Goal: Information Seeking & Learning: Learn about a topic

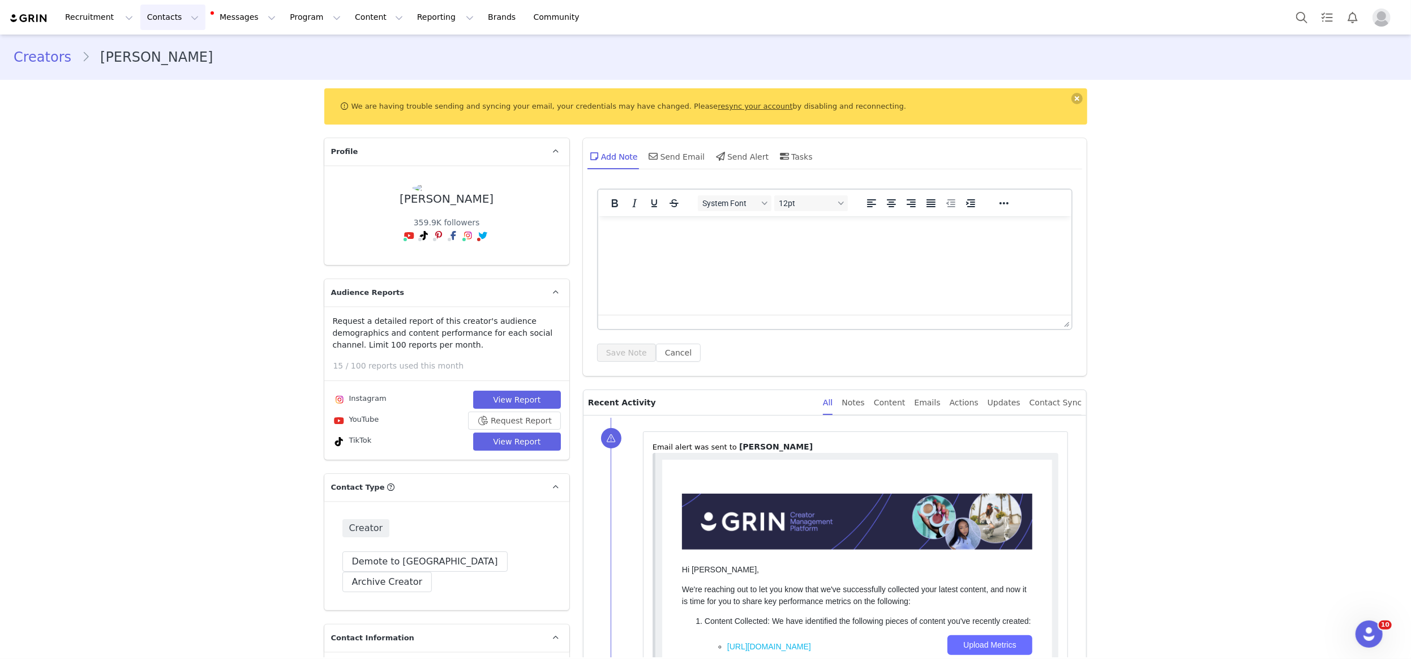
click at [160, 7] on button "Contacts Contacts" at bounding box center [172, 17] width 65 height 25
click at [178, 50] on div "Creators" at bounding box center [179, 50] width 76 height 12
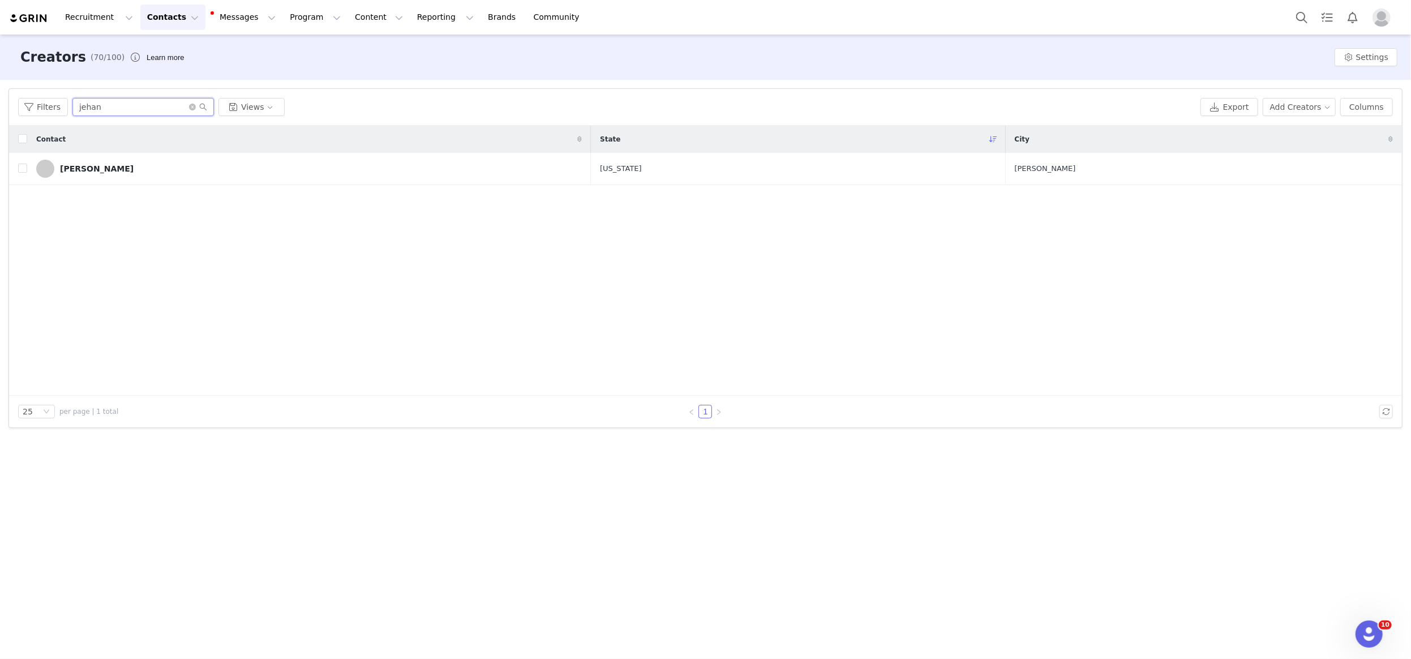
click at [165, 104] on input "jehan" at bounding box center [143, 107] width 142 height 18
type input "[PERSON_NAME]"
click at [89, 170] on div "[PERSON_NAME]" at bounding box center [97, 168] width 74 height 9
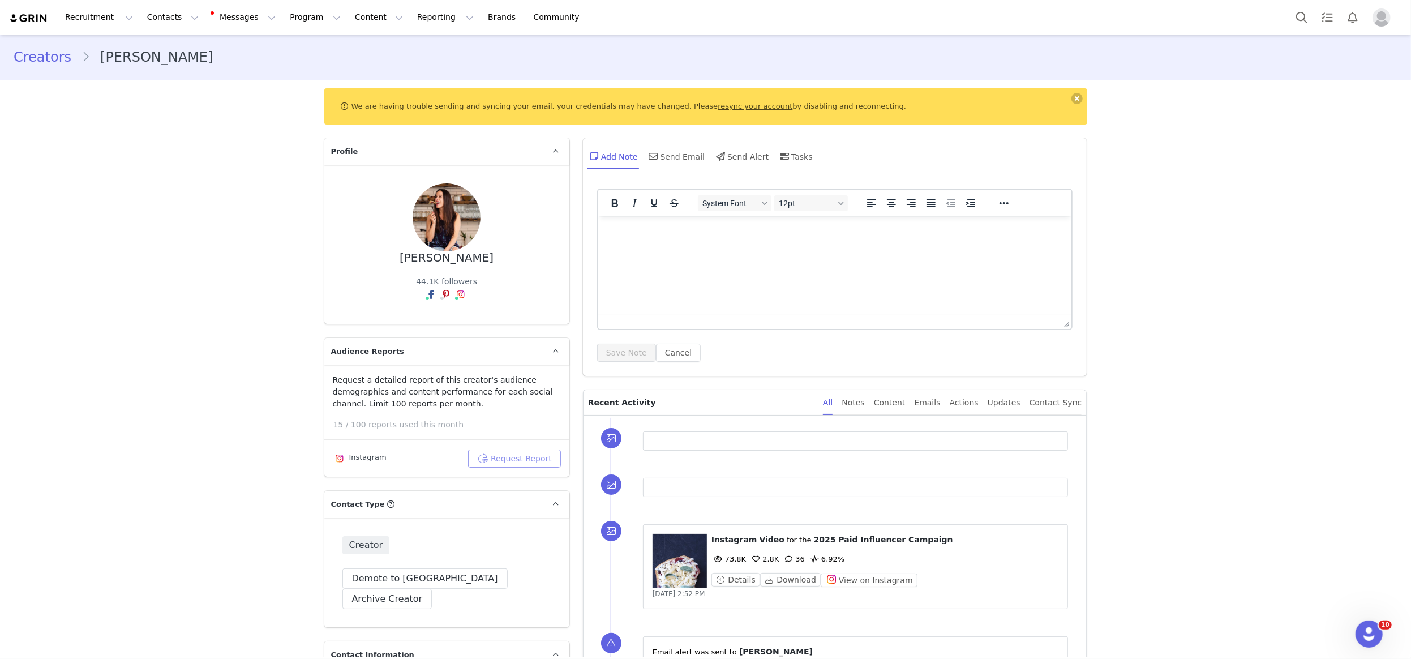
click at [496, 452] on button "Request Report" at bounding box center [514, 458] width 93 height 18
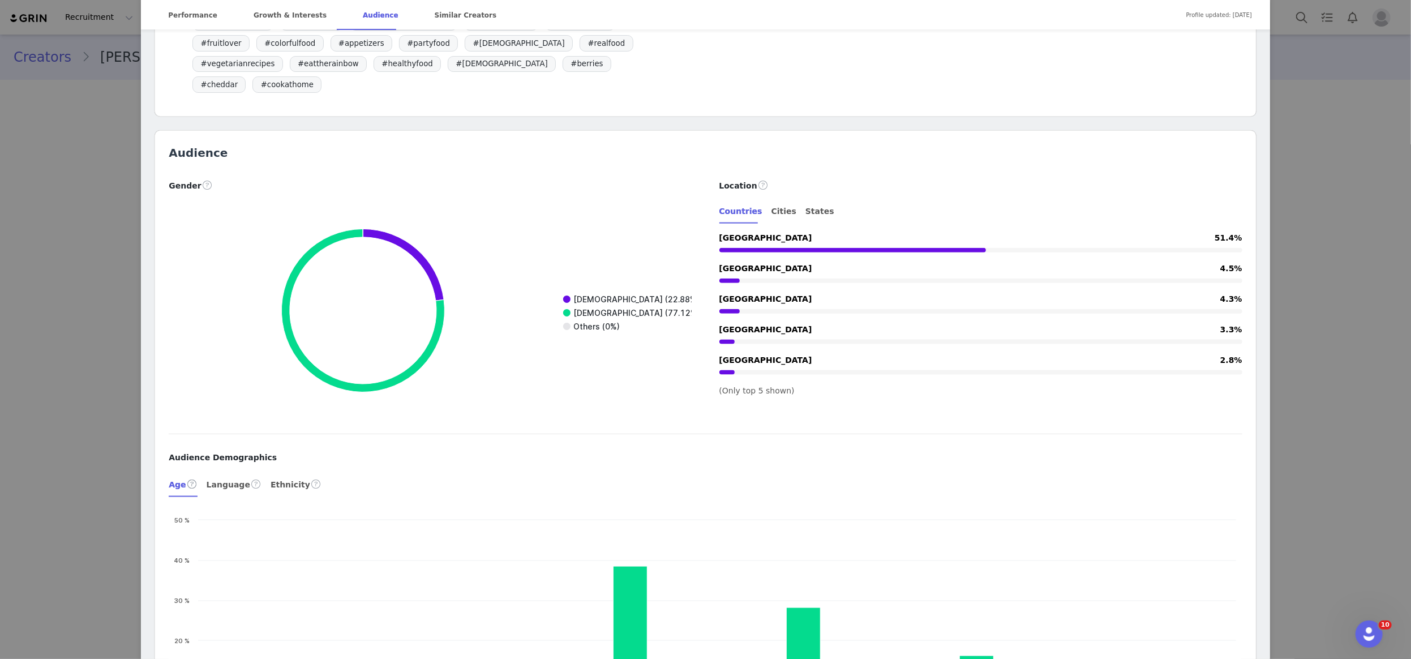
scroll to position [1262, 0]
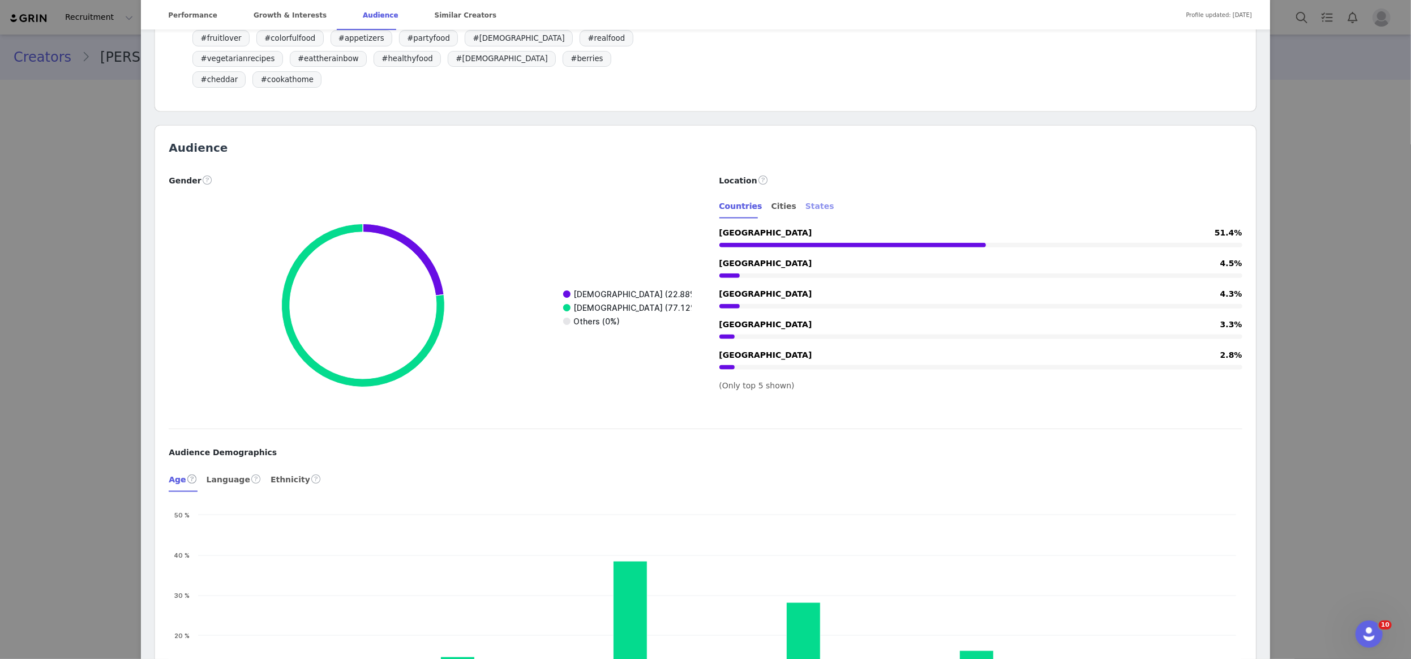
click at [808, 194] on div "States" at bounding box center [819, 206] width 29 height 25
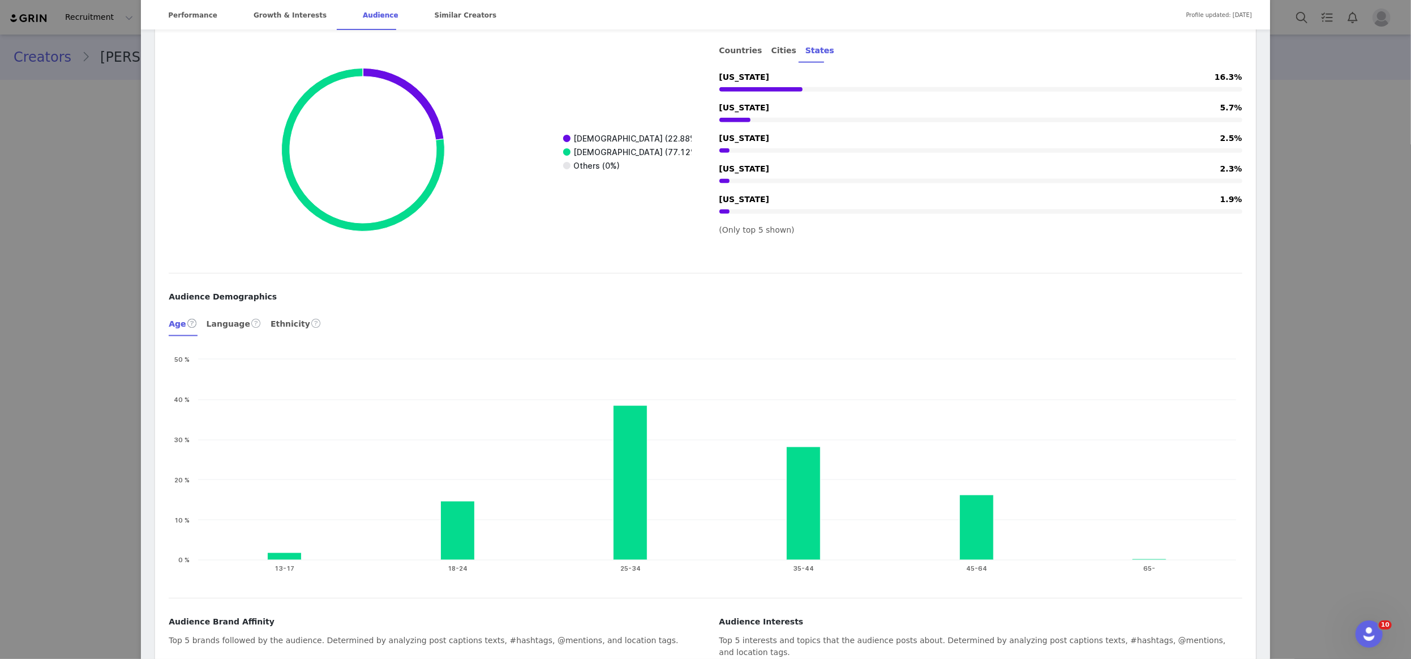
scroll to position [1492, 0]
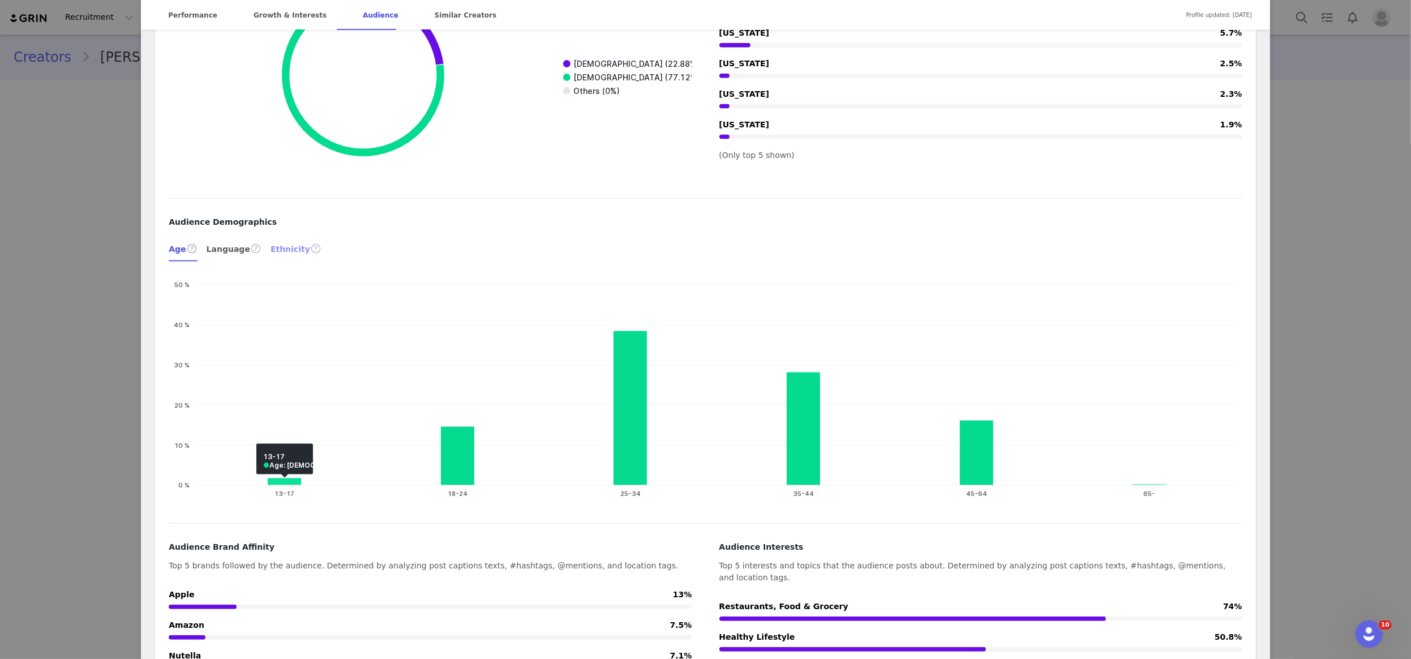
click at [290, 235] on div "Ethnicity" at bounding box center [296, 248] width 51 height 27
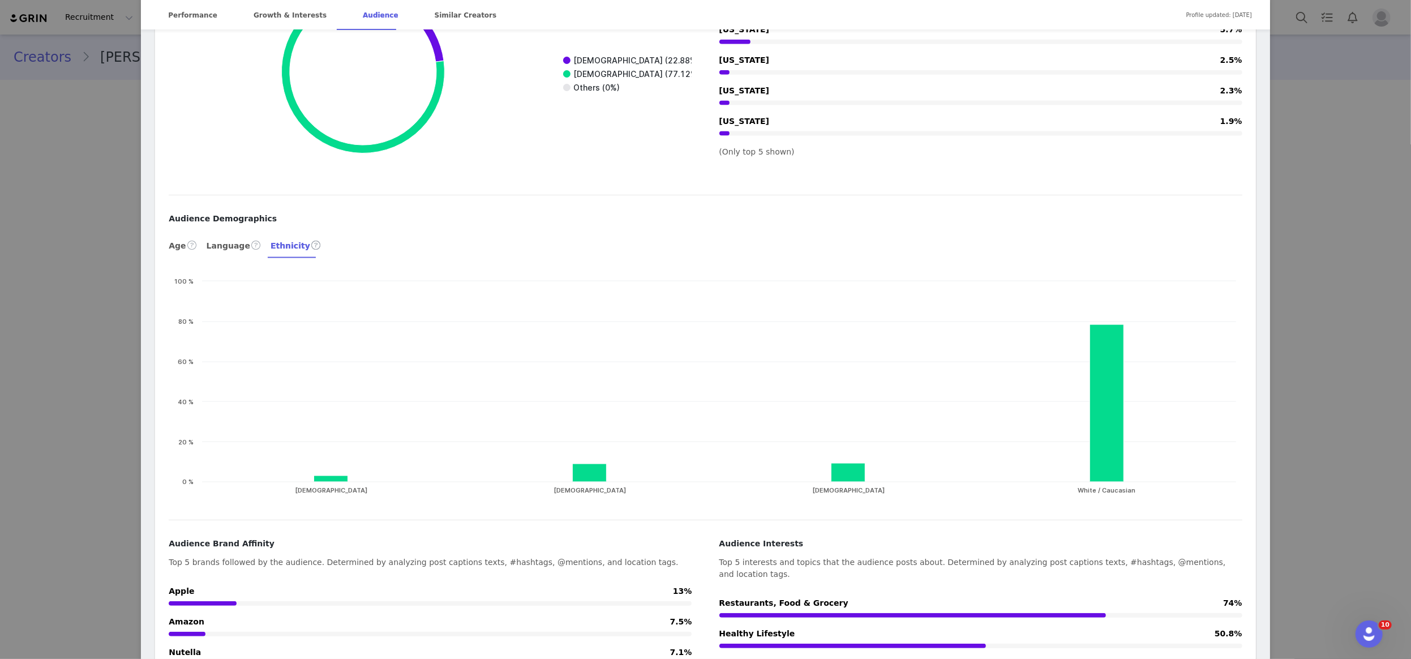
scroll to position [1497, 0]
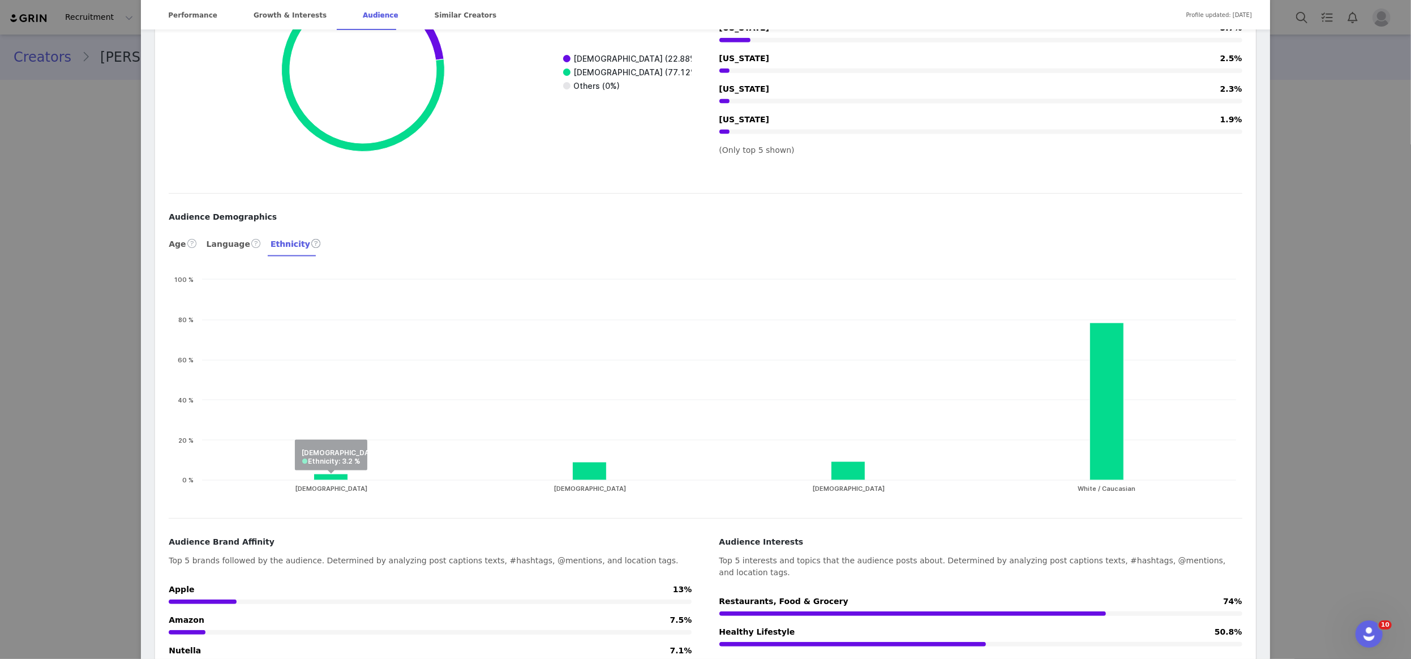
click at [104, 203] on div "[PERSON_NAME] @danielagerson Food Photographer • [GEOGRAPHIC_DATA] convincing t…" at bounding box center [705, 329] width 1411 height 659
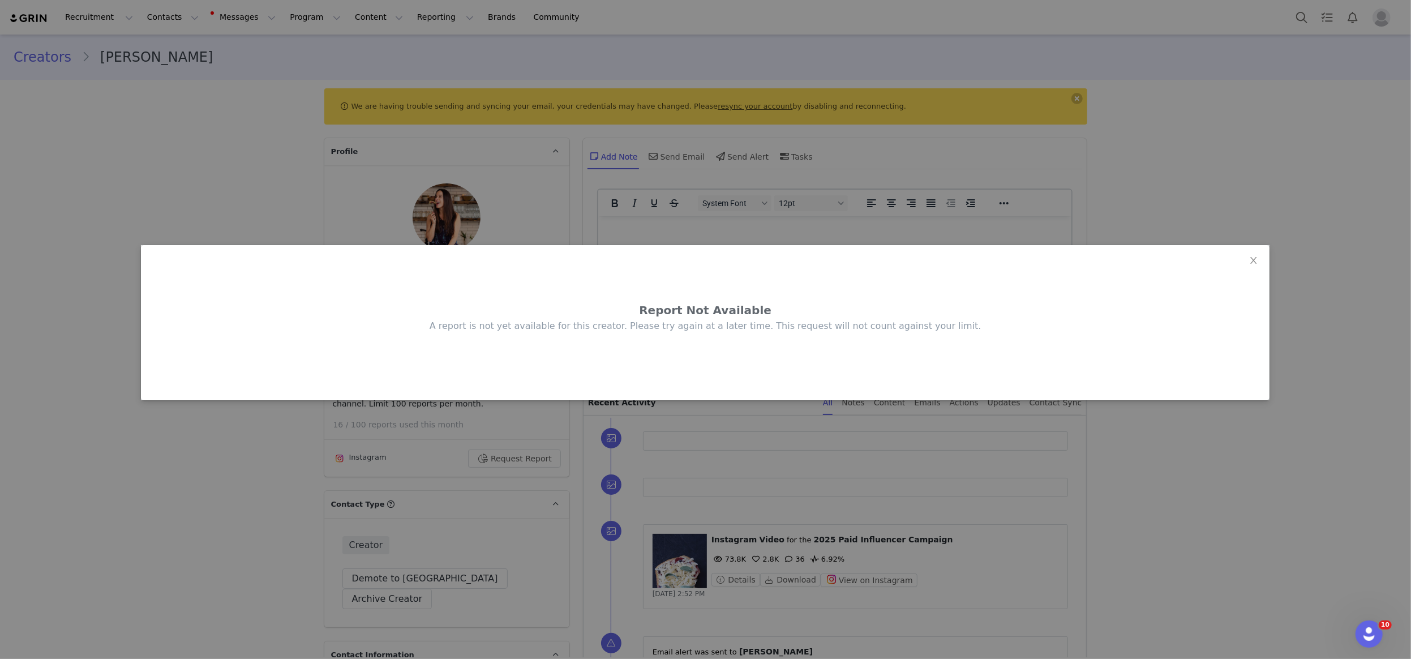
scroll to position [0, 0]
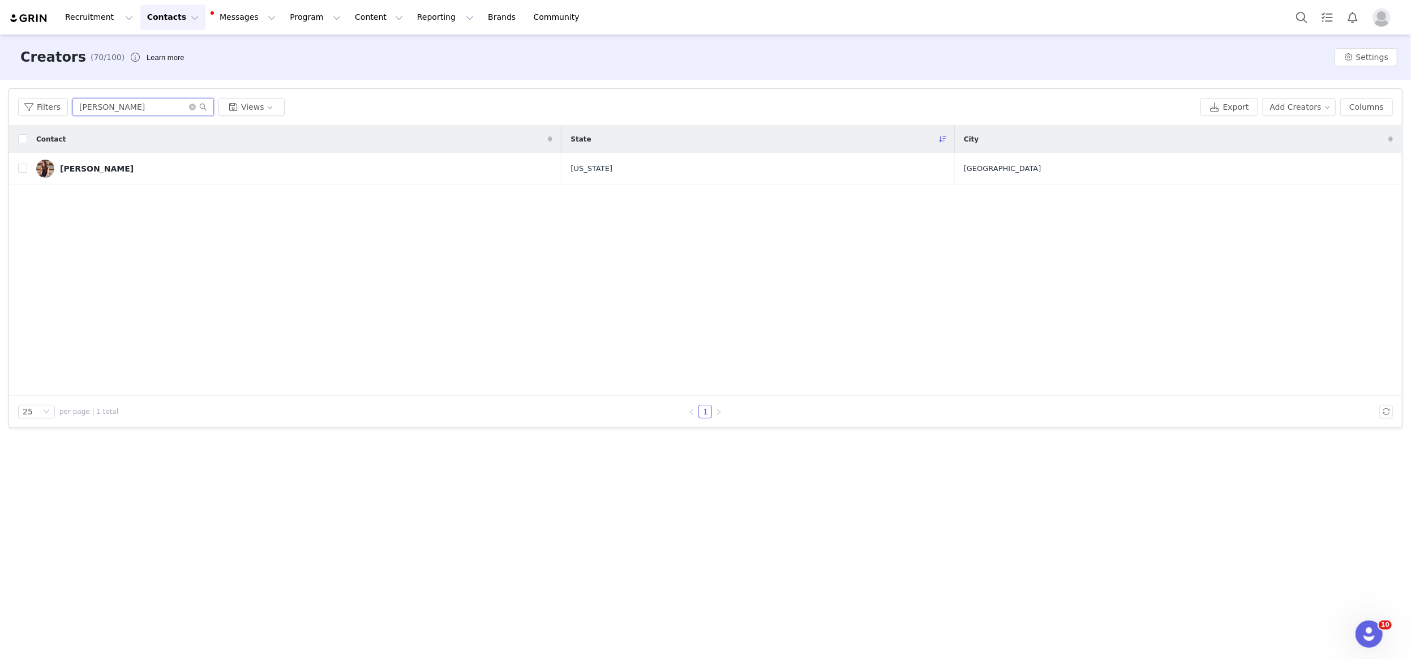
click at [183, 105] on input "[PERSON_NAME]" at bounding box center [143, 107] width 142 height 18
type input "lily"
click at [91, 173] on div "[PERSON_NAME]" at bounding box center [97, 168] width 74 height 9
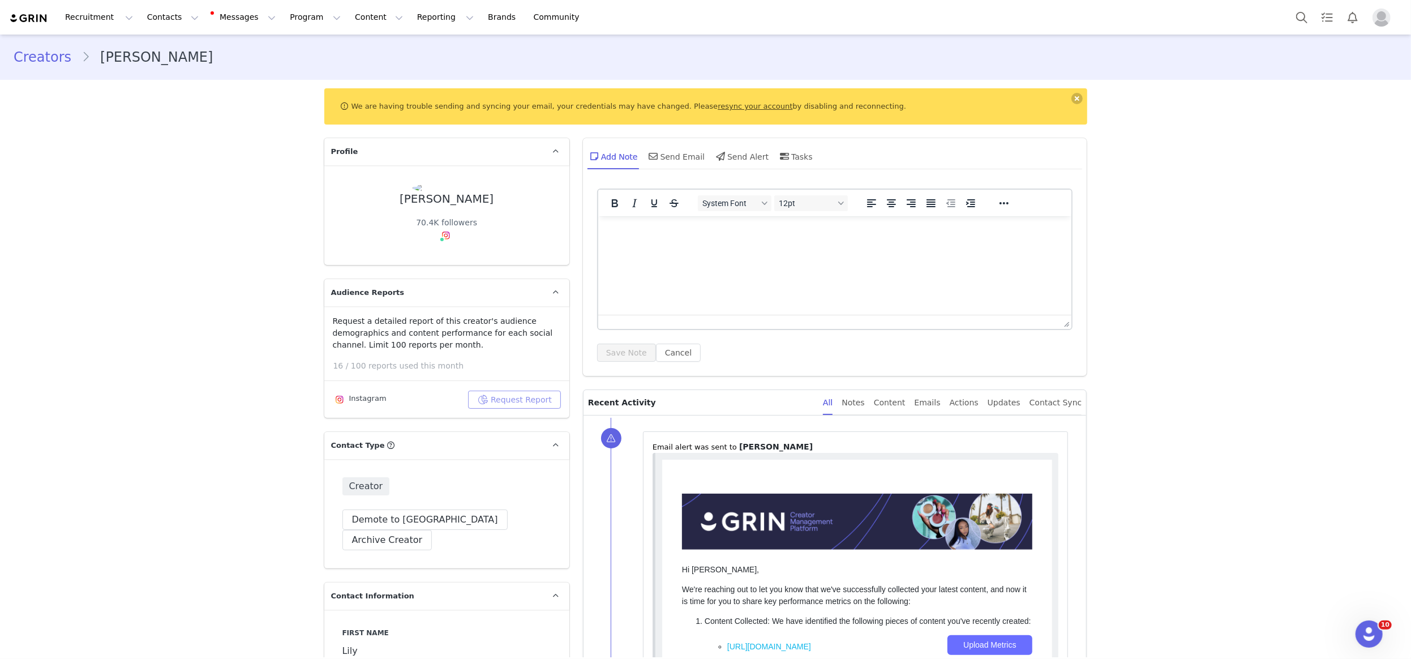
click at [496, 409] on button "Request Report" at bounding box center [514, 400] width 93 height 18
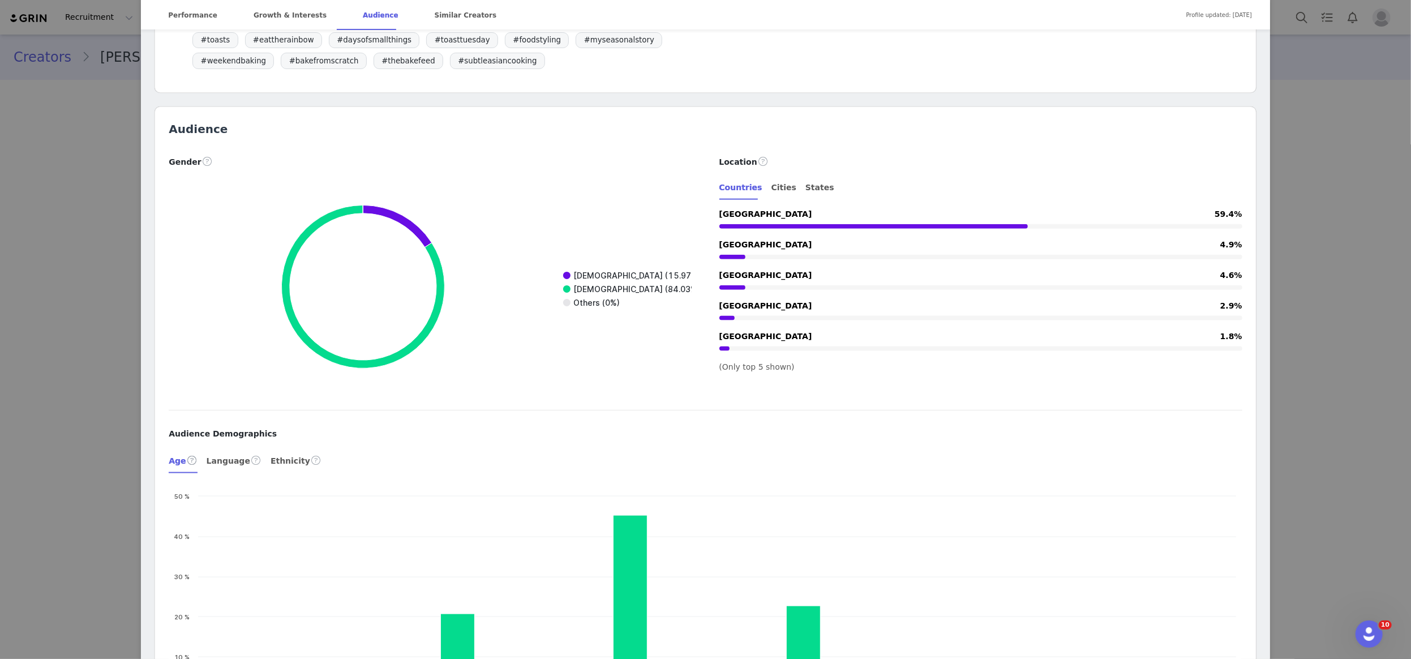
scroll to position [1285, 0]
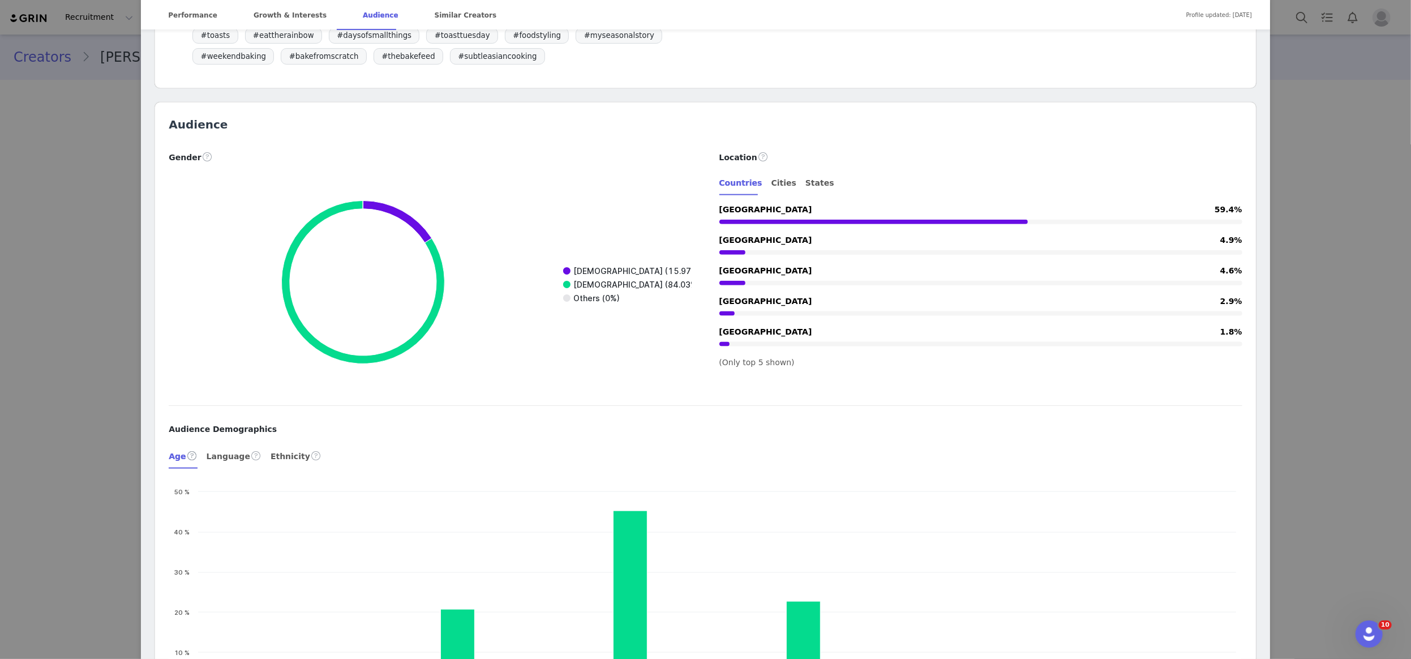
drag, startPoint x: 777, startPoint y: 182, endPoint x: 854, endPoint y: 220, distance: 85.6
click at [777, 182] on div "Cities" at bounding box center [784, 182] width 25 height 25
click at [805, 181] on div "States" at bounding box center [819, 182] width 29 height 25
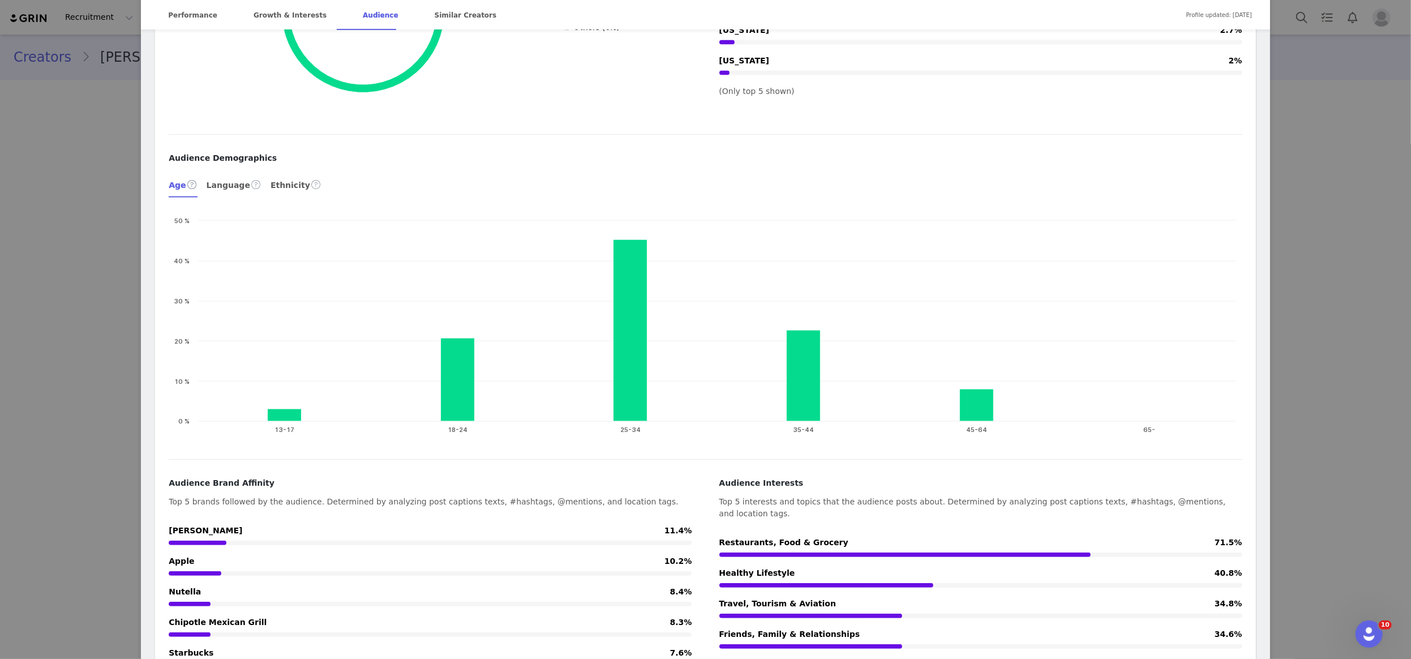
scroll to position [1554, 0]
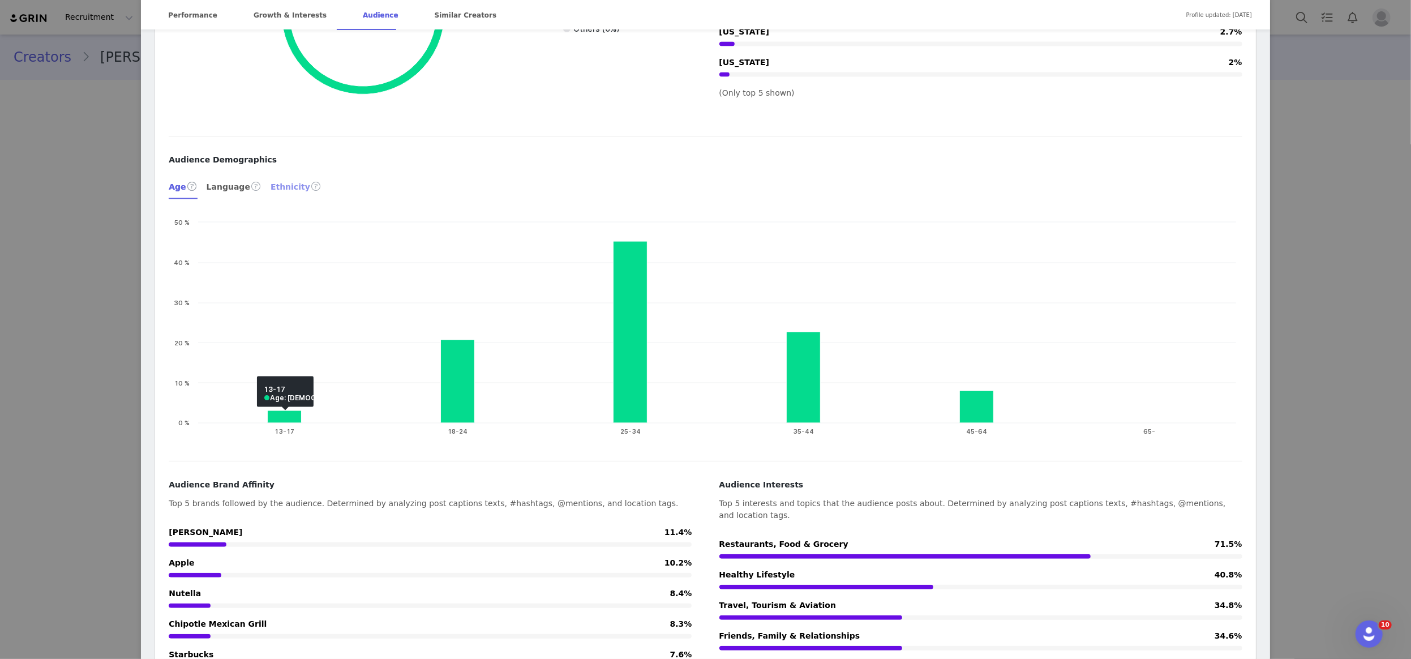
click at [289, 192] on div "Ethnicity" at bounding box center [296, 186] width 51 height 27
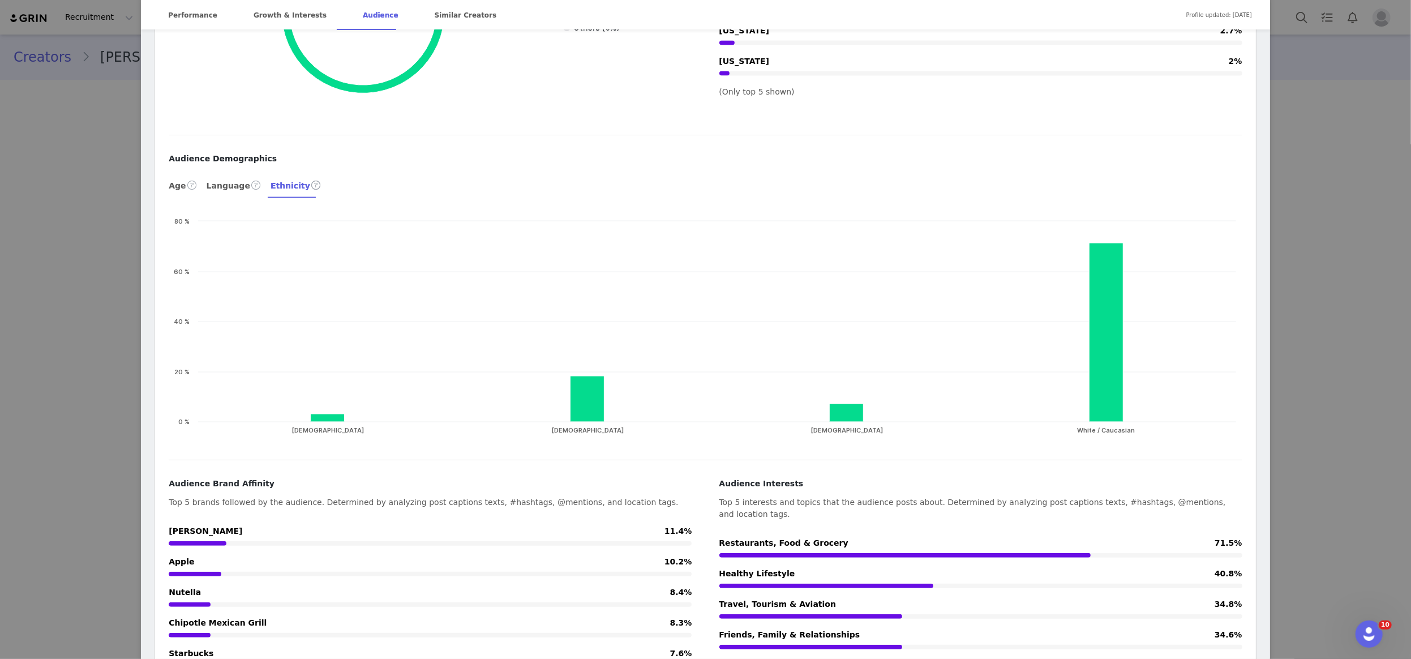
scroll to position [1557, 0]
click at [71, 130] on div "[PERSON_NAME] • flatlays & food @lilybubbletea Making carbs look pretty. home c…" at bounding box center [705, 329] width 1411 height 659
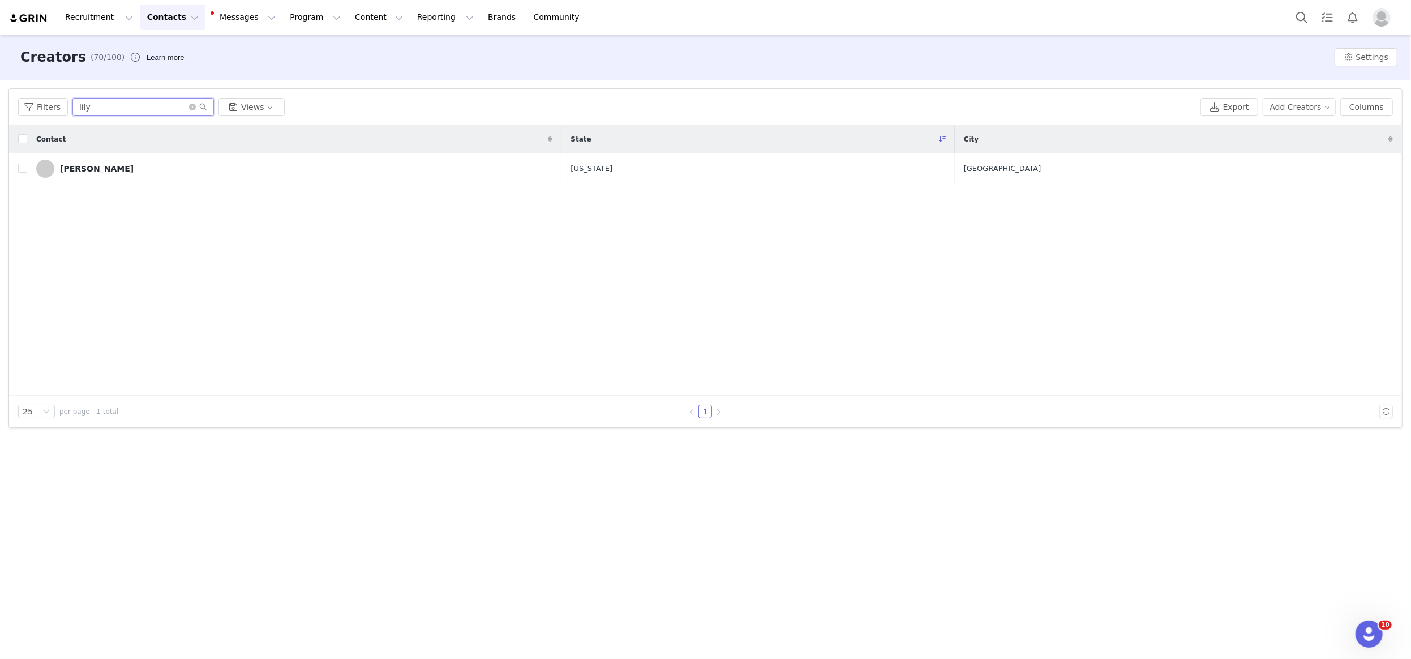
click at [155, 103] on input "lily" at bounding box center [143, 107] width 142 height 18
type input "[PERSON_NAME]"
click at [185, 170] on link "[PERSON_NAME]" at bounding box center [309, 169] width 546 height 18
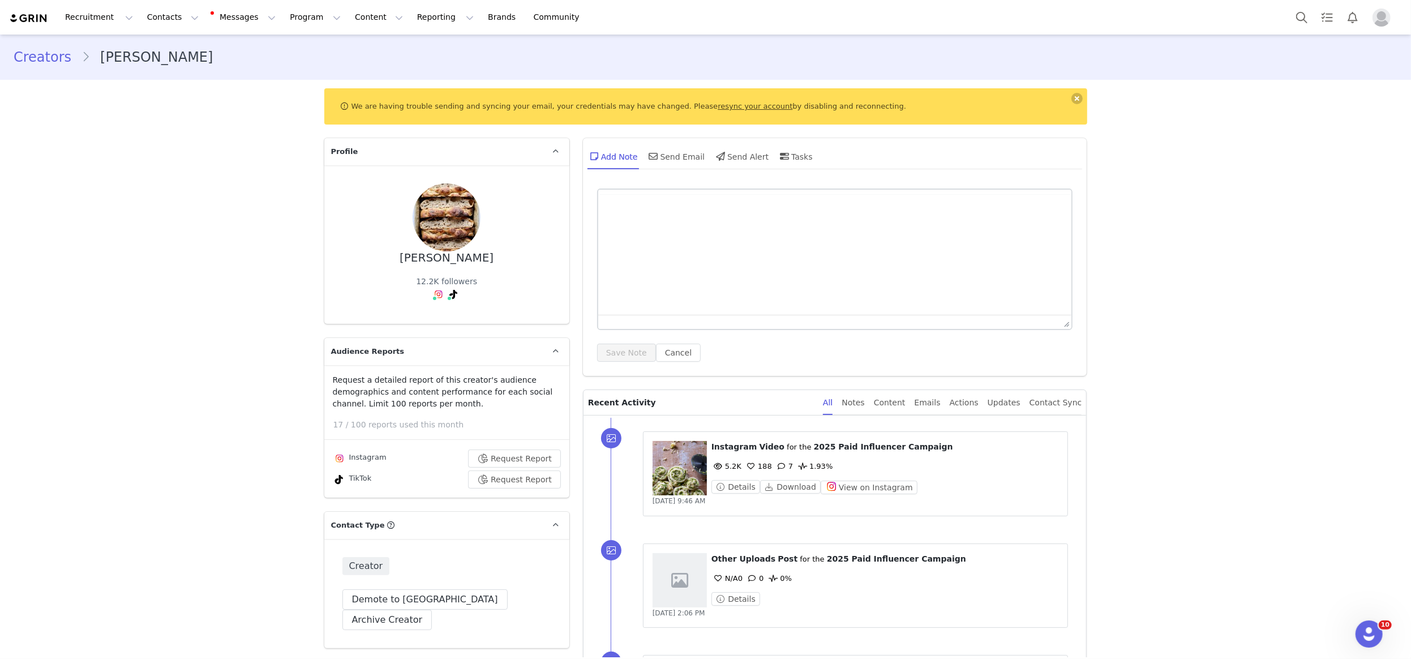
type input "+1 ([GEOGRAPHIC_DATA])"
click at [514, 451] on button "Request Report" at bounding box center [514, 458] width 93 height 18
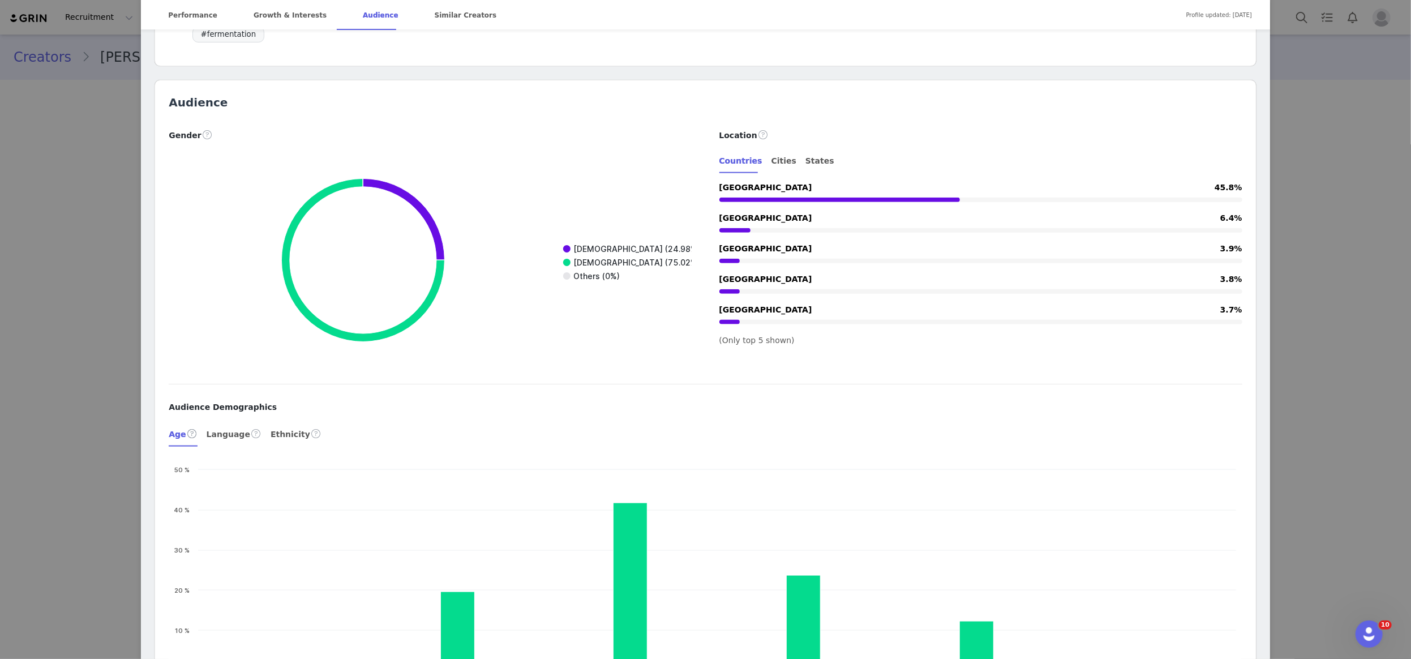
scroll to position [1284, 0]
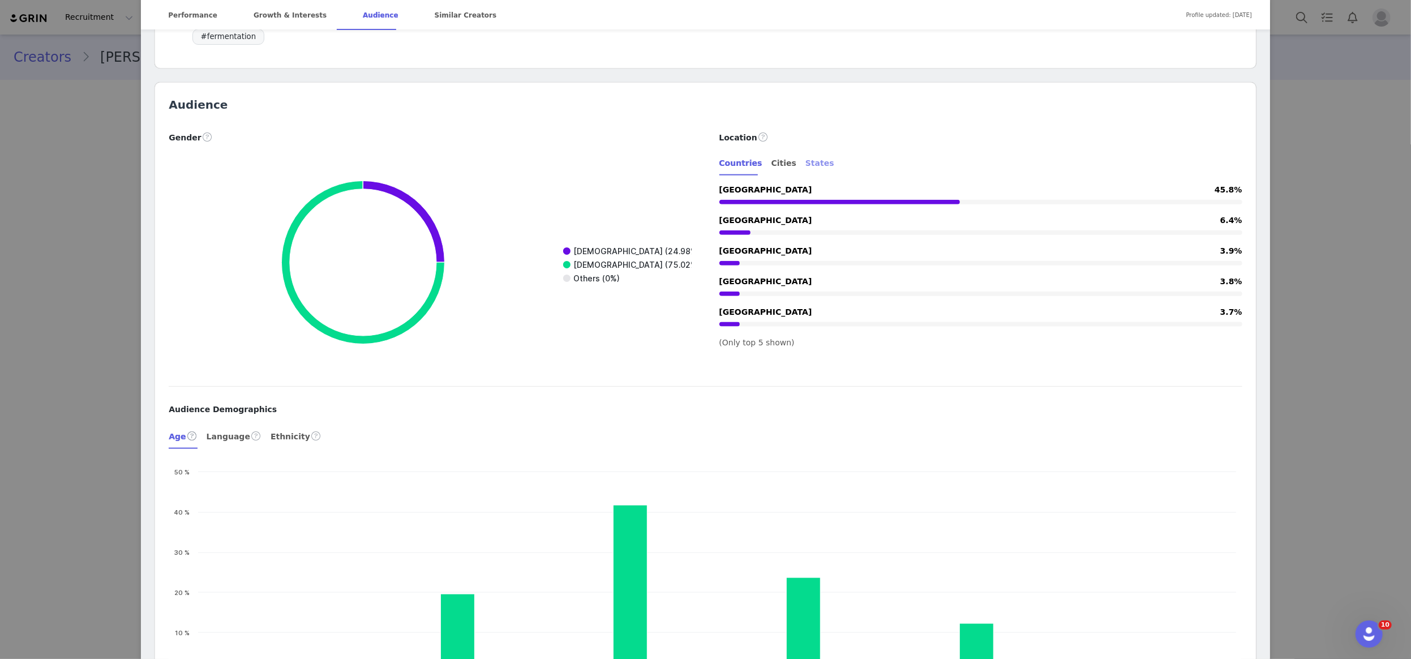
click at [811, 151] on div "States" at bounding box center [819, 163] width 29 height 25
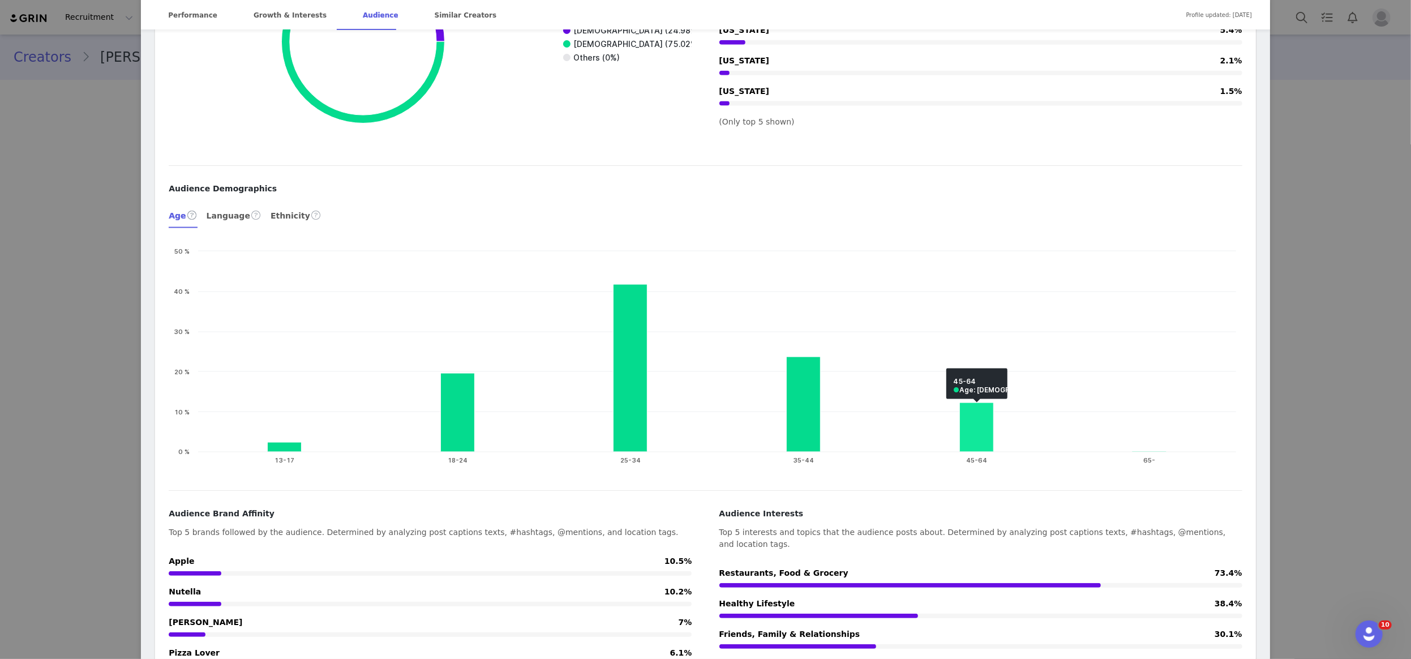
scroll to position [1506, 0]
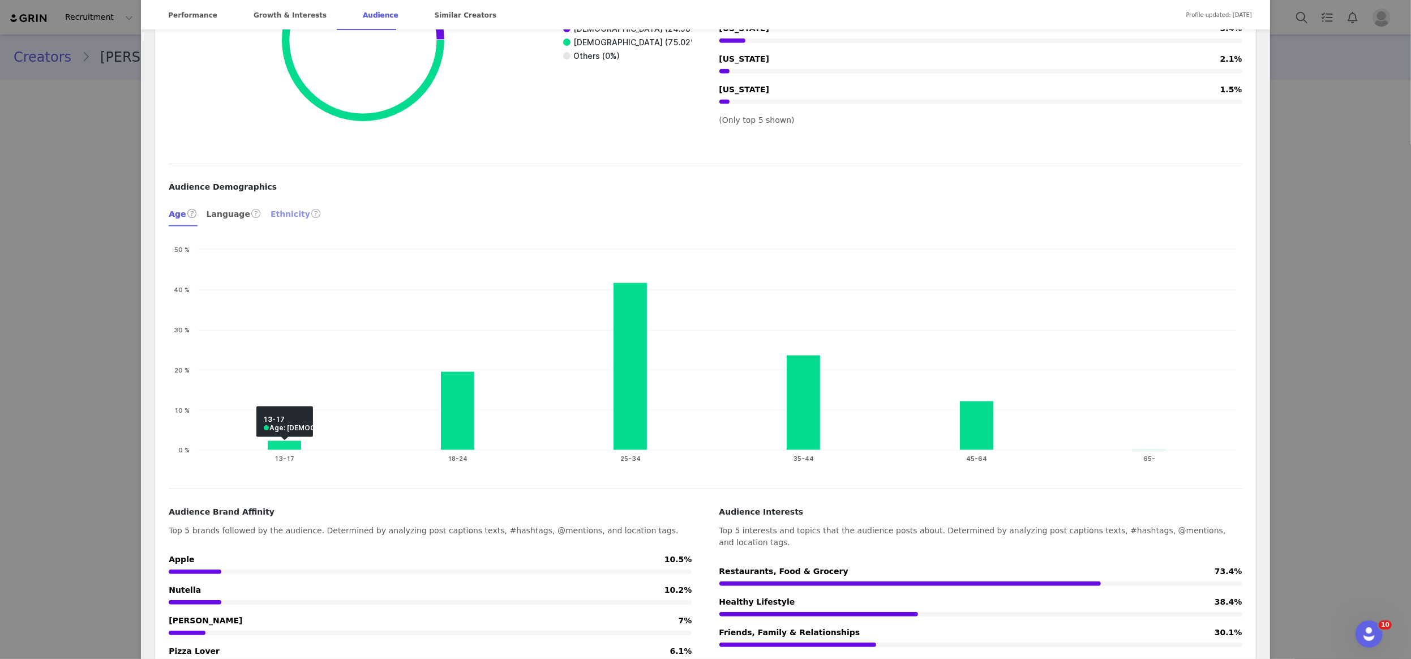
click at [290, 200] on div "Ethnicity" at bounding box center [296, 213] width 51 height 27
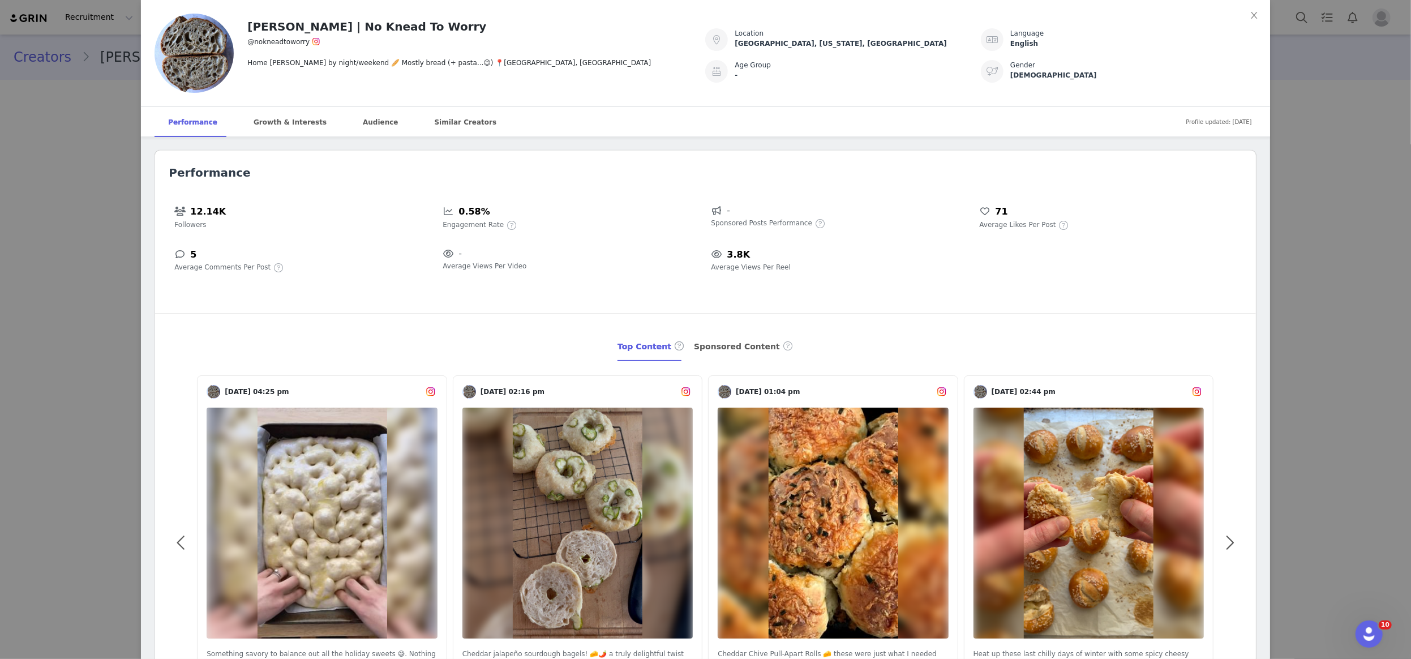
scroll to position [-2, 0]
click at [118, 173] on div "[PERSON_NAME] | No Knead To Worry @nokneadtoworry Home [PERSON_NAME] by night/w…" at bounding box center [705, 329] width 1411 height 659
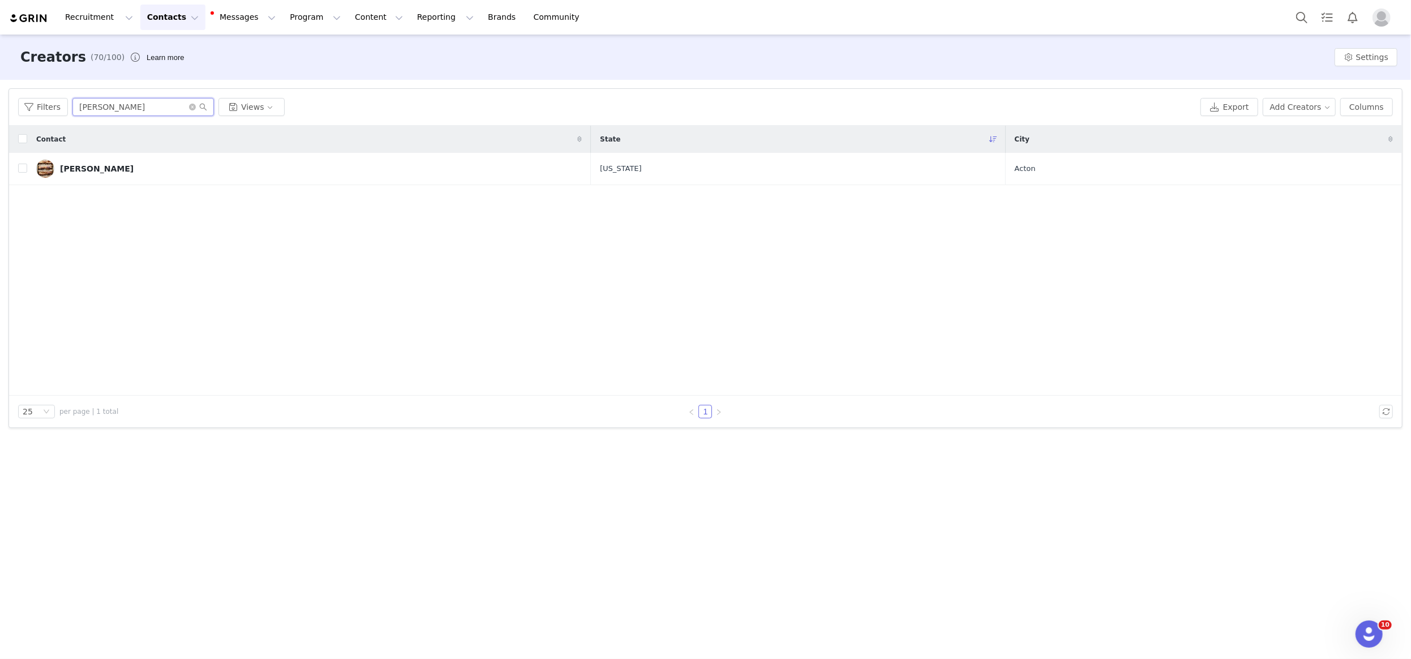
click at [141, 102] on input "[PERSON_NAME]" at bounding box center [143, 107] width 142 height 18
type input "[PERSON_NAME]"
click at [97, 174] on link "[PERSON_NAME]" at bounding box center [309, 169] width 546 height 18
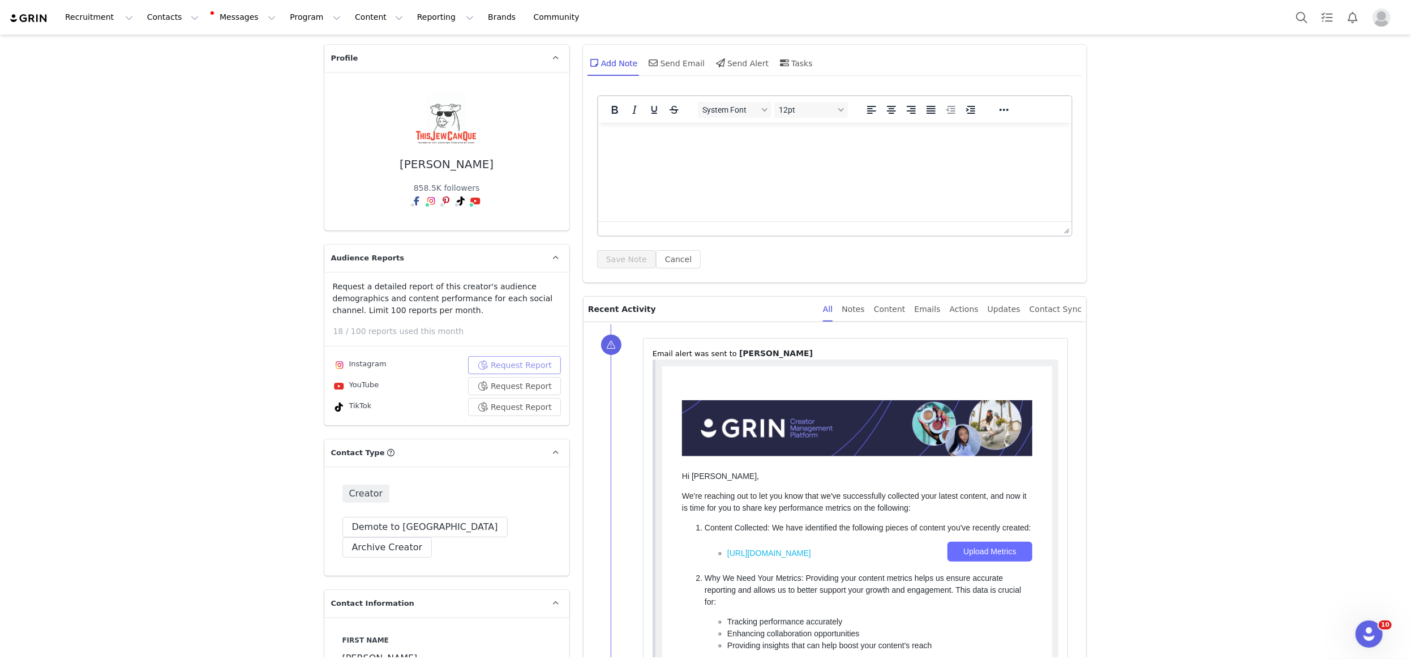
scroll to position [94, 0]
click at [515, 360] on button "Request Report" at bounding box center [514, 364] width 93 height 18
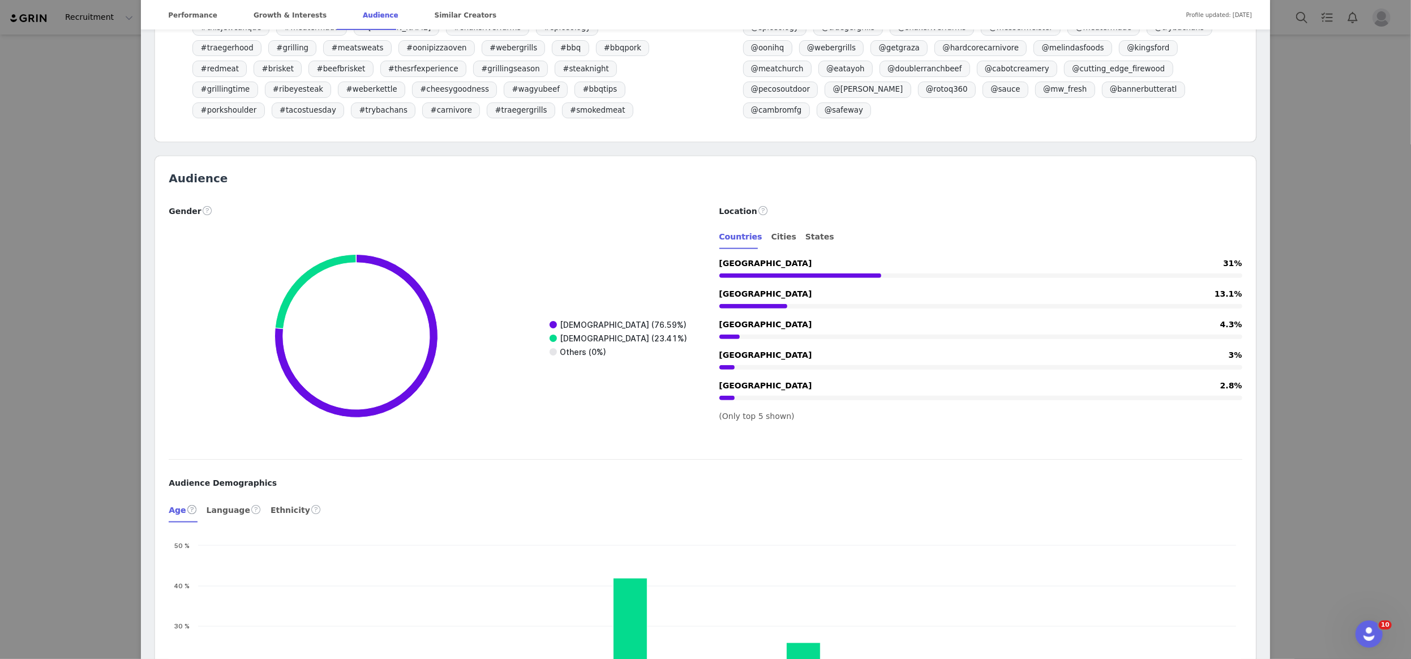
scroll to position [1171, 0]
click at [816, 225] on div "States" at bounding box center [819, 234] width 29 height 25
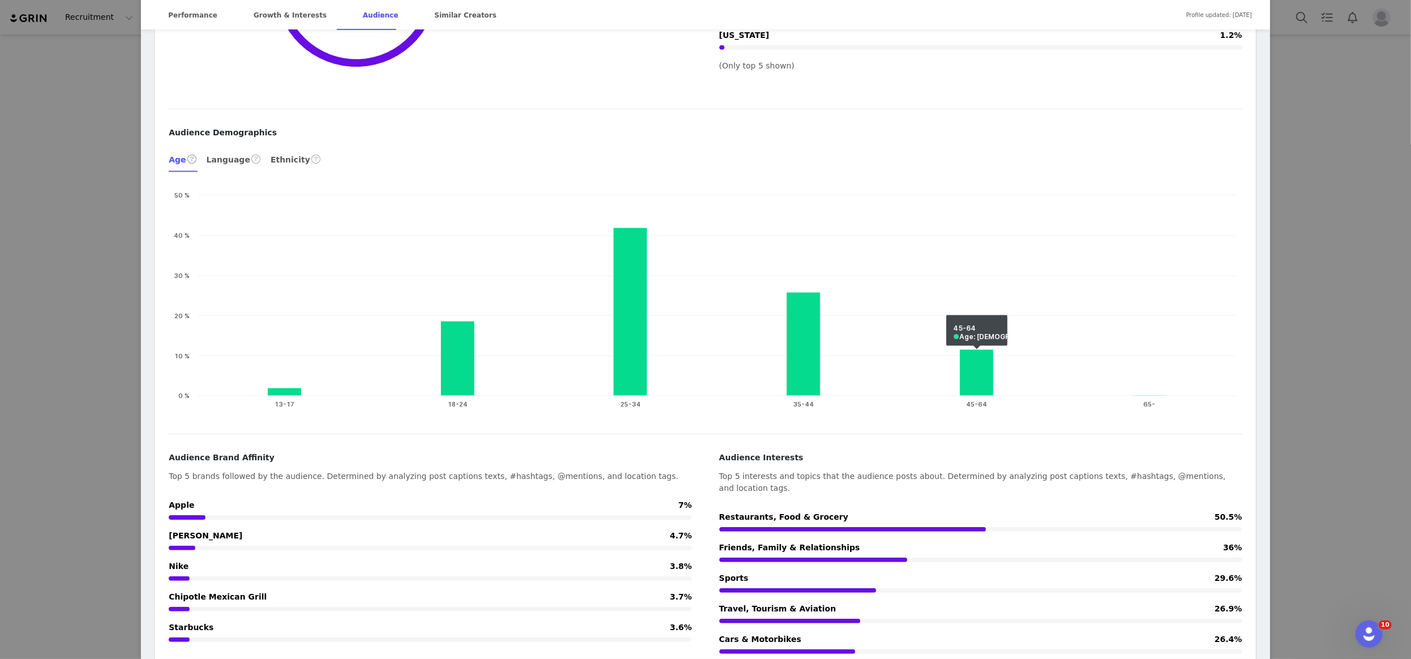
scroll to position [1516, 0]
click at [275, 162] on div "Ethnicity" at bounding box center [296, 160] width 51 height 27
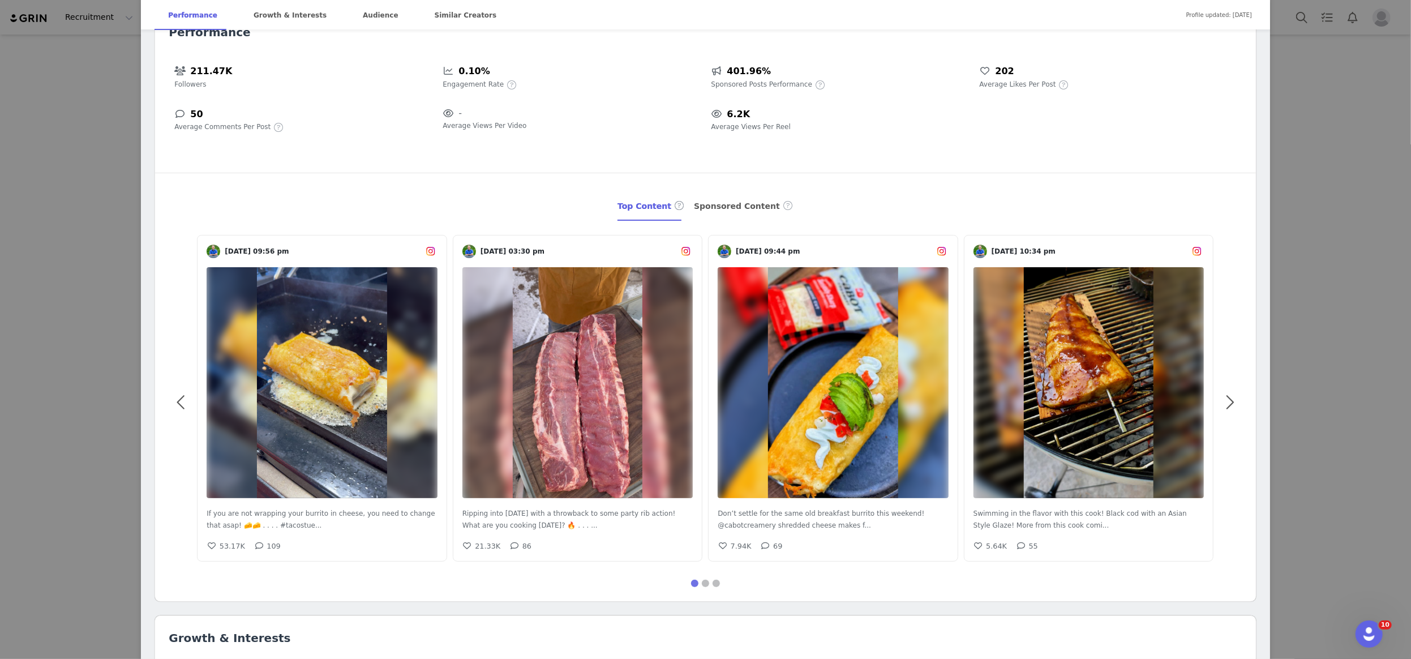
scroll to position [80, 0]
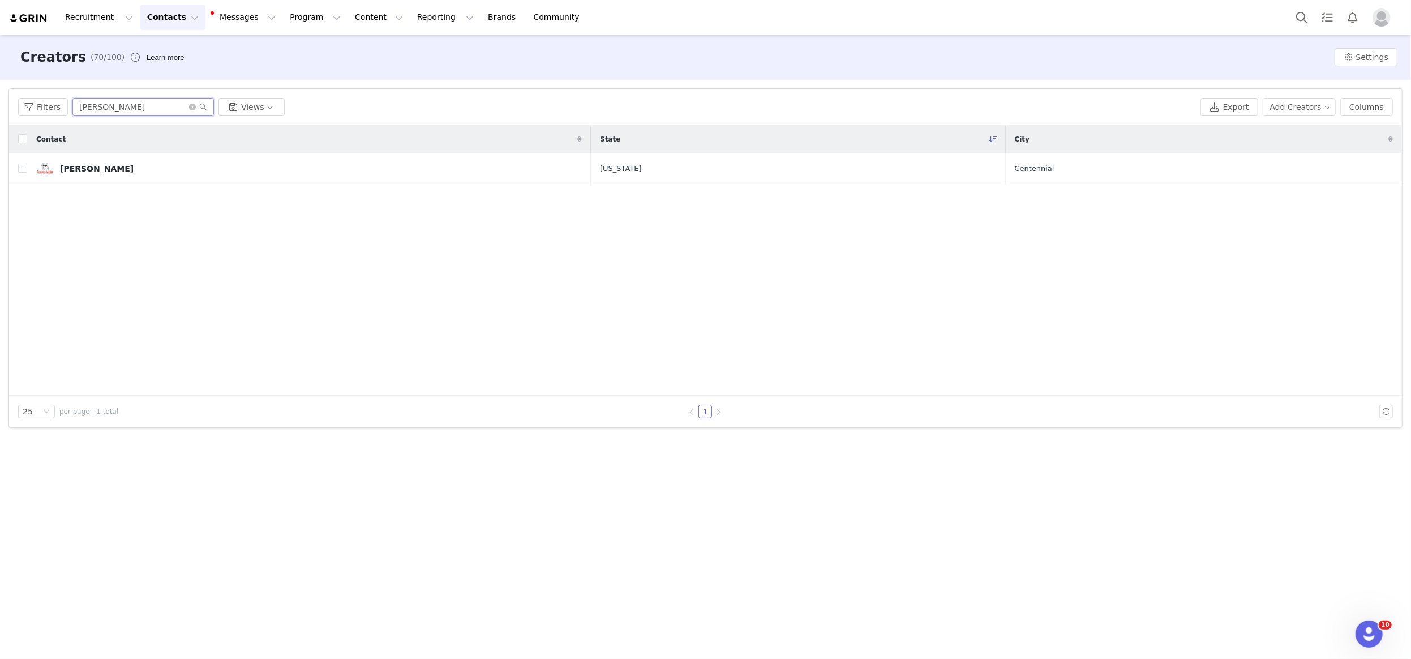
click at [114, 102] on input "[PERSON_NAME]" at bounding box center [143, 107] width 142 height 18
type input "[PERSON_NAME]"
click at [96, 169] on div "[PERSON_NAME] • NYC Food Photographer" at bounding box center [102, 168] width 85 height 9
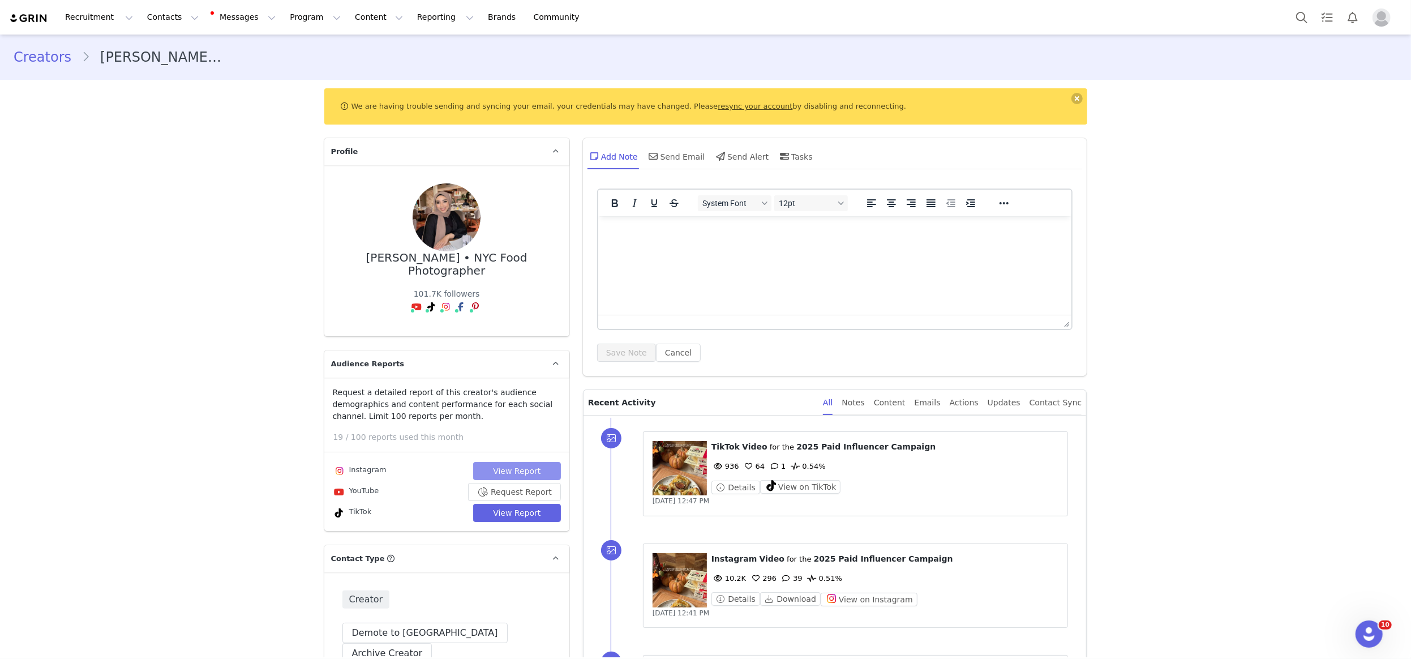
click at [508, 462] on button "View Report" at bounding box center [517, 471] width 88 height 18
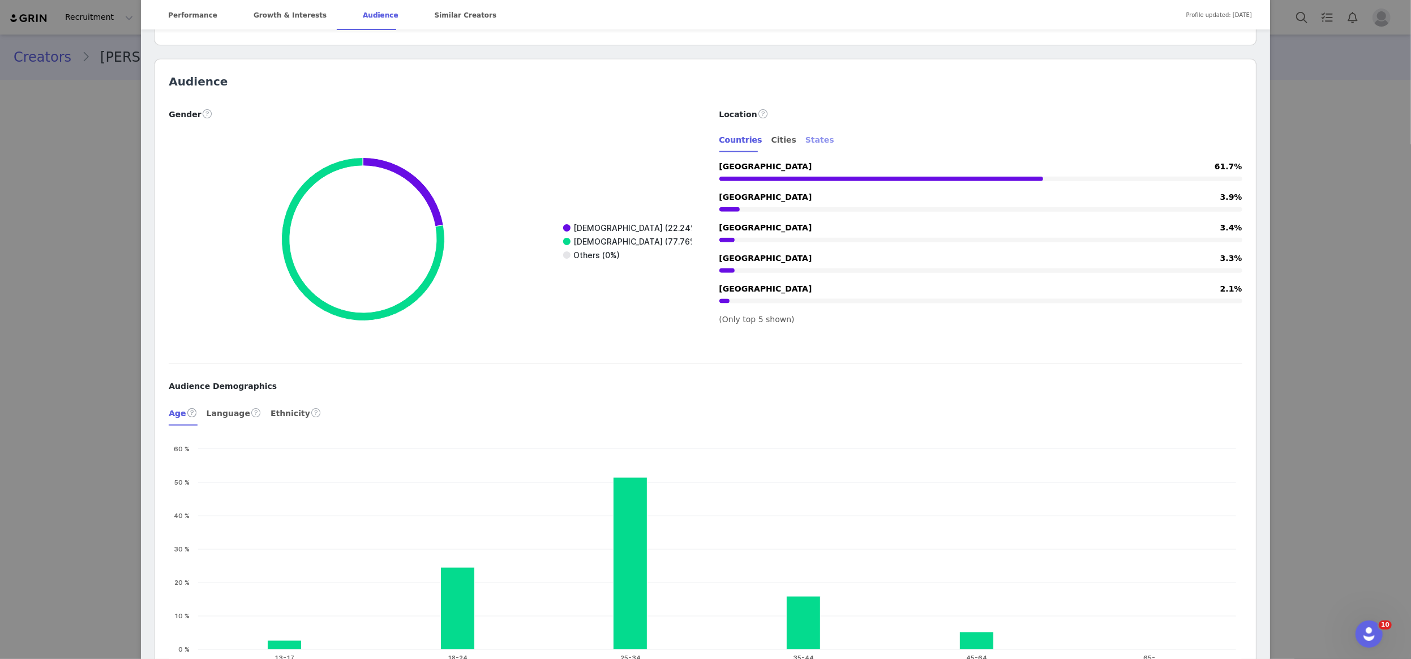
click at [809, 142] on div "States" at bounding box center [819, 139] width 29 height 25
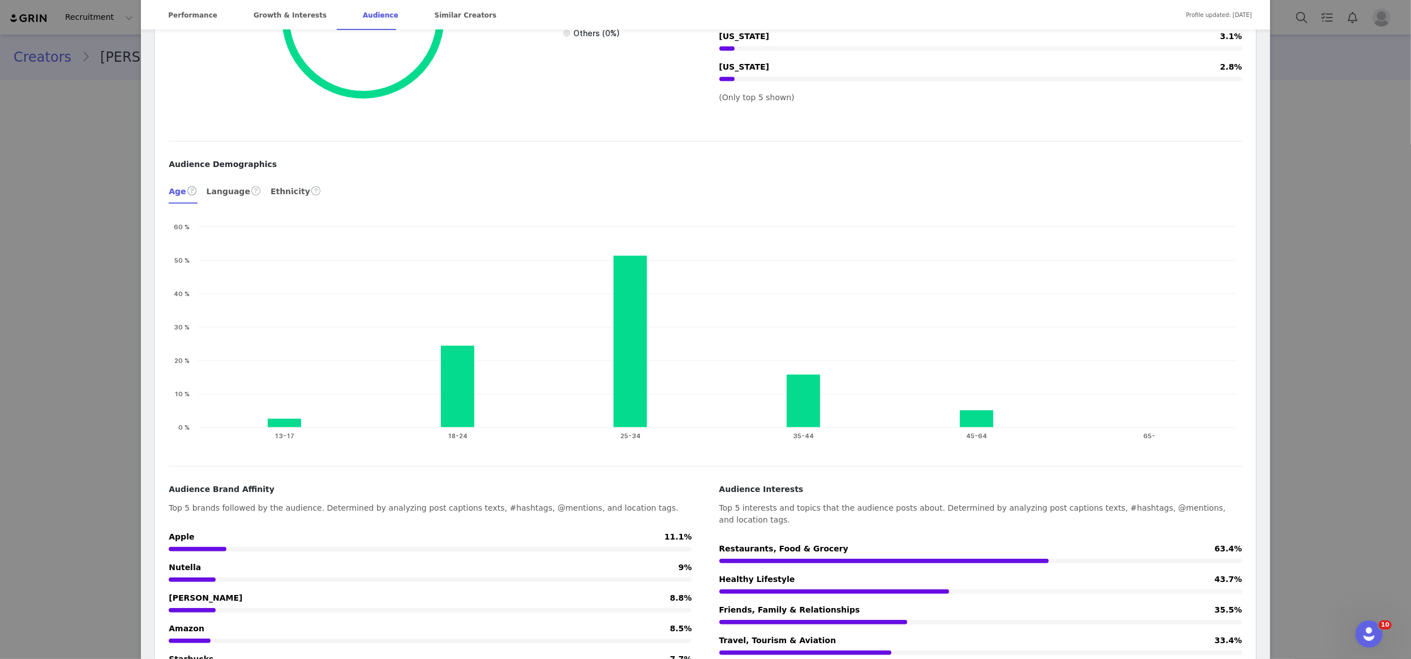
scroll to position [1652, 0]
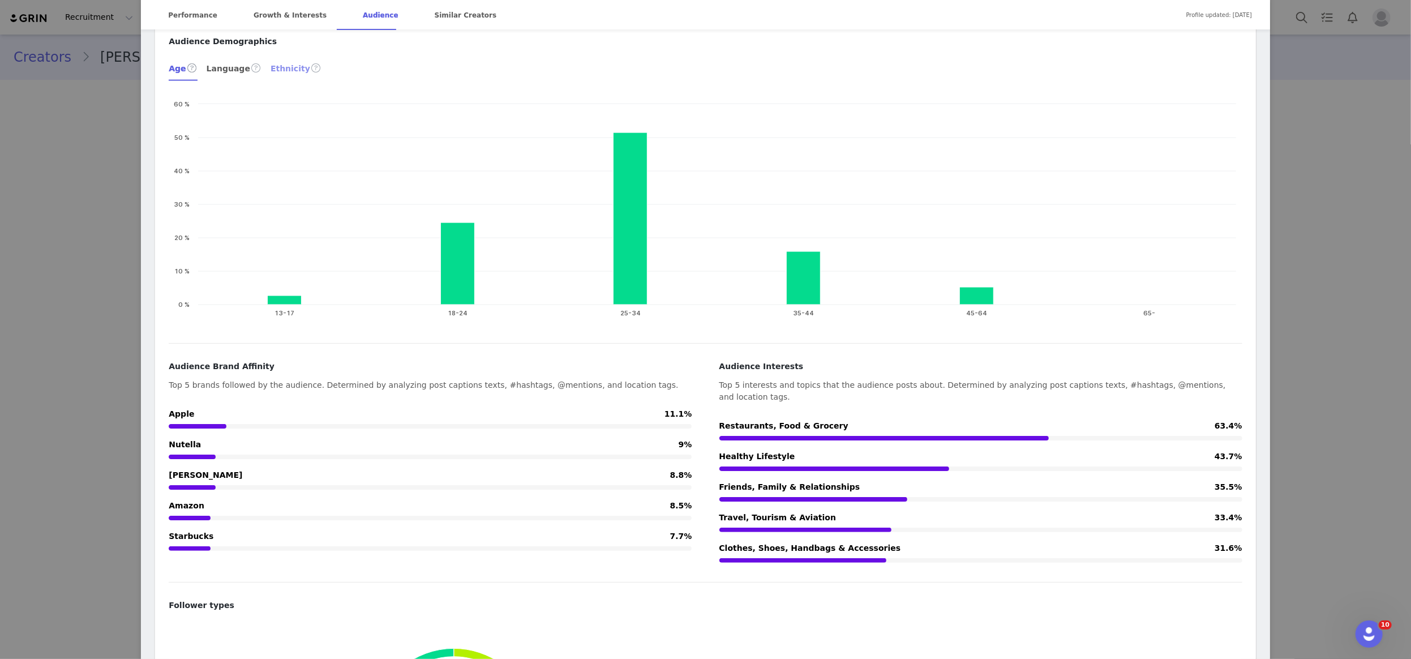
click at [284, 66] on div "Ethnicity" at bounding box center [296, 67] width 51 height 27
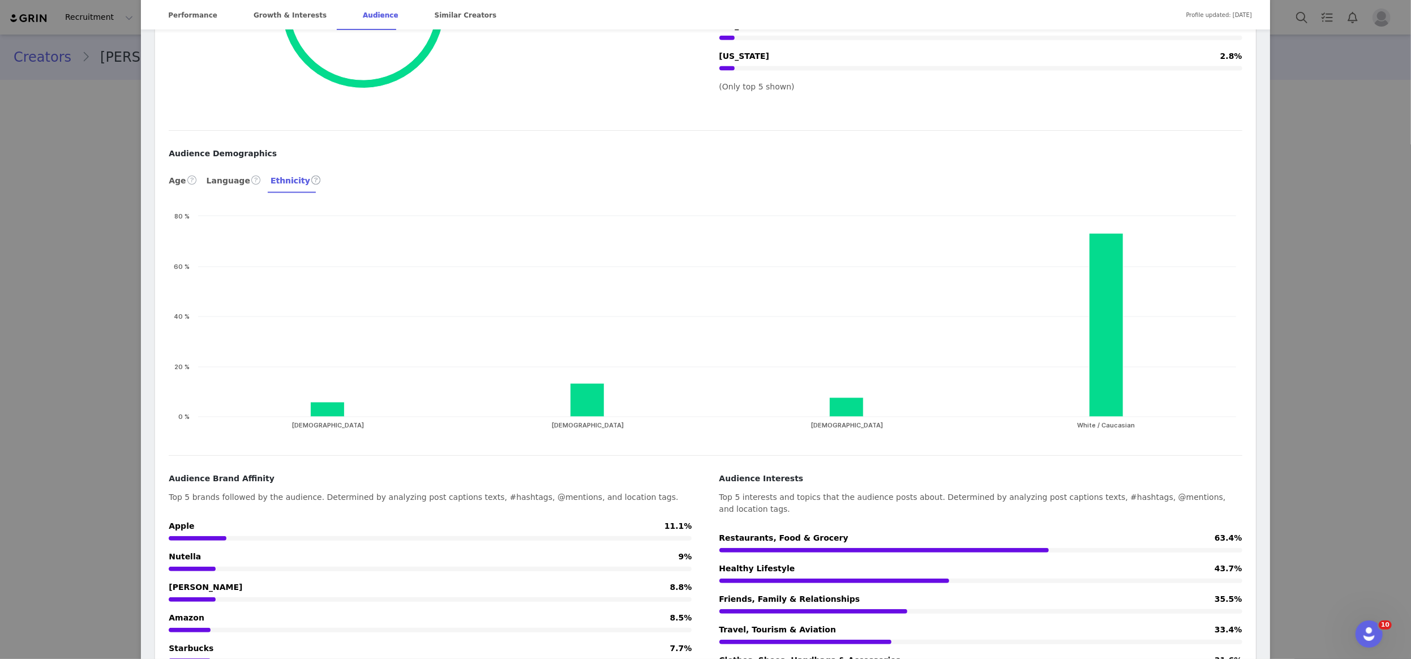
scroll to position [1542, 0]
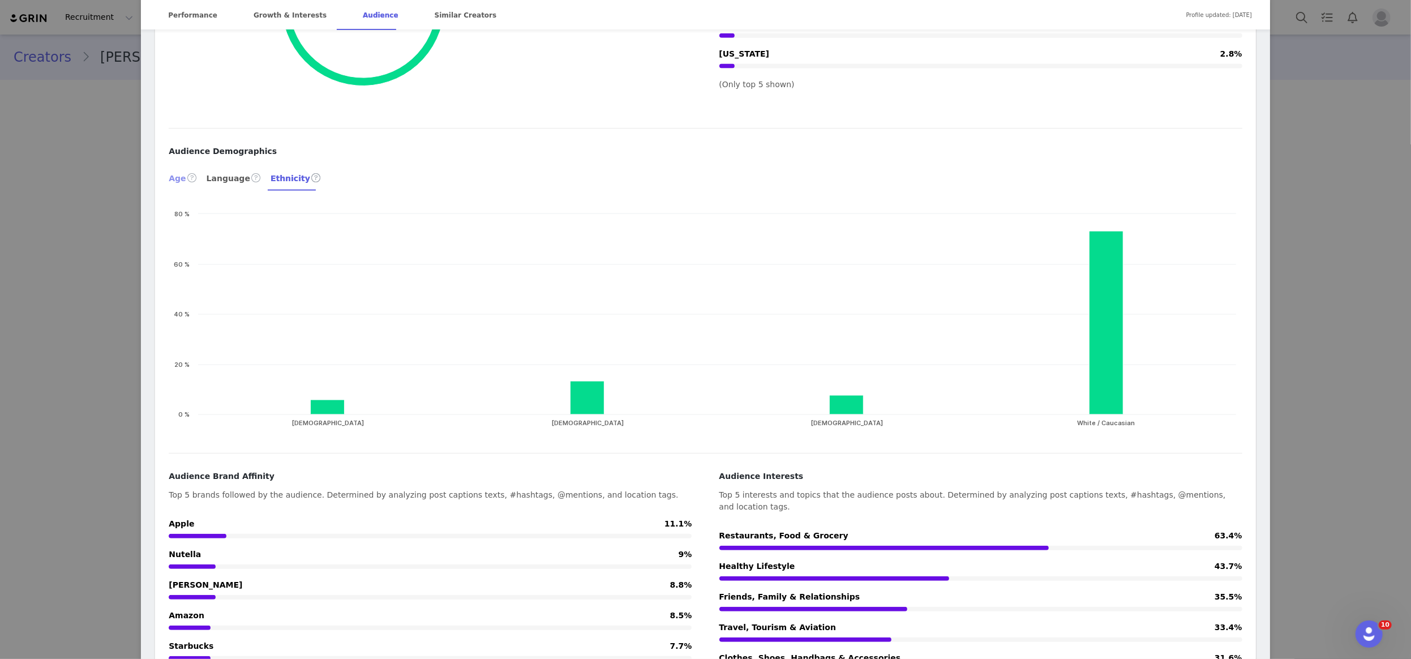
click at [183, 178] on div "Age" at bounding box center [183, 177] width 28 height 27
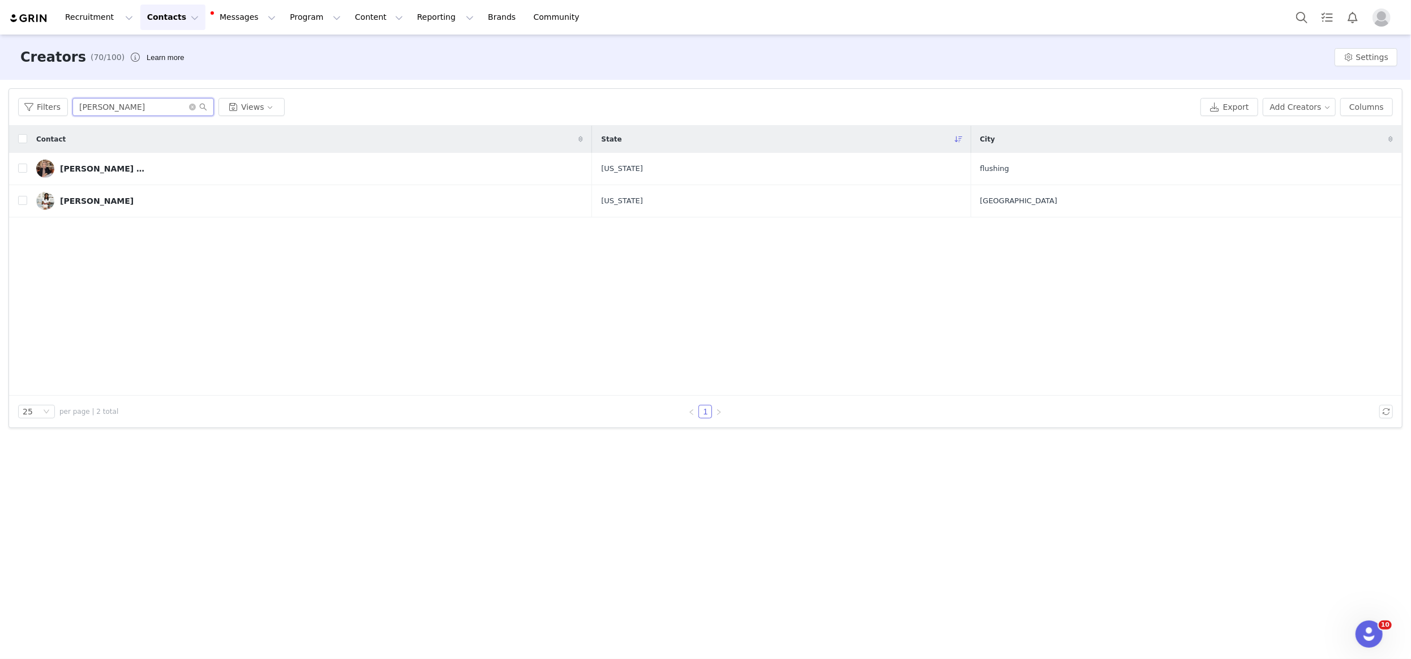
click at [98, 105] on input "[PERSON_NAME]" at bounding box center [143, 107] width 142 height 18
drag, startPoint x: 98, startPoint y: 105, endPoint x: 91, endPoint y: 104, distance: 6.8
click at [98, 105] on input "[PERSON_NAME]" at bounding box center [143, 107] width 142 height 18
type input "trent"
click at [87, 168] on div "[PERSON_NAME]" at bounding box center [97, 168] width 74 height 9
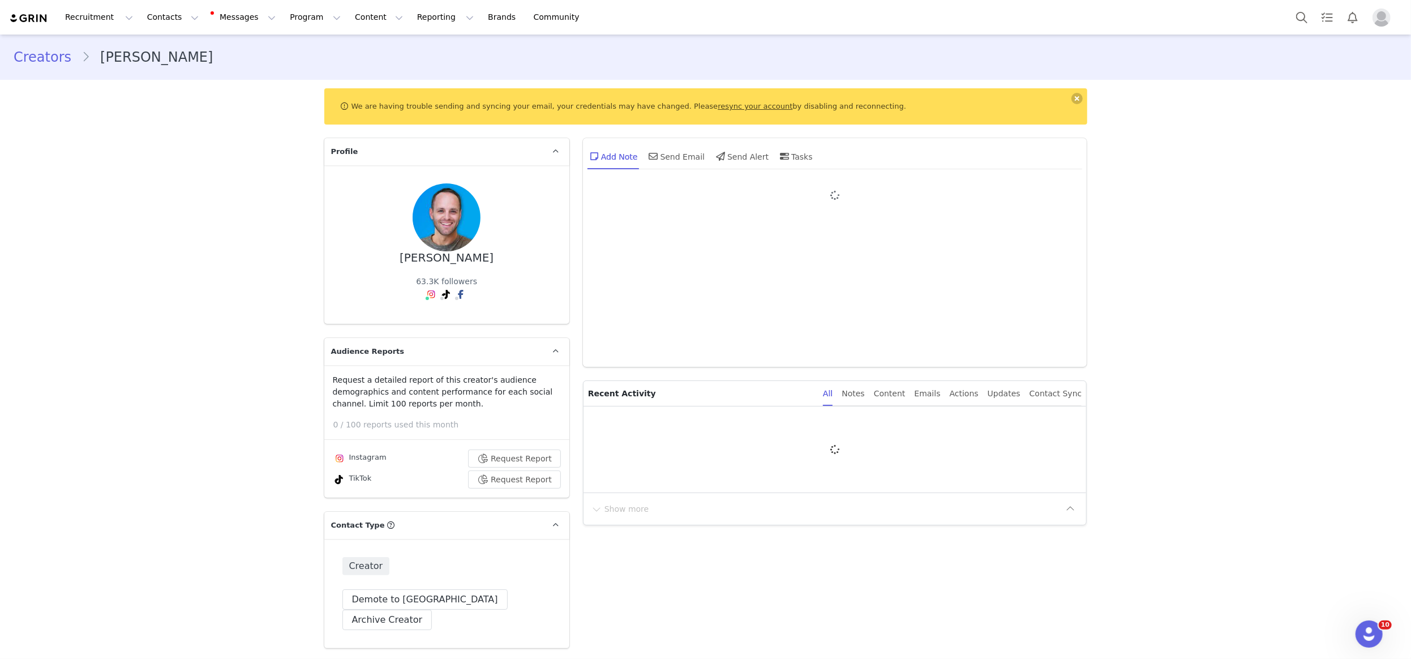
type input "+1 ([GEOGRAPHIC_DATA])"
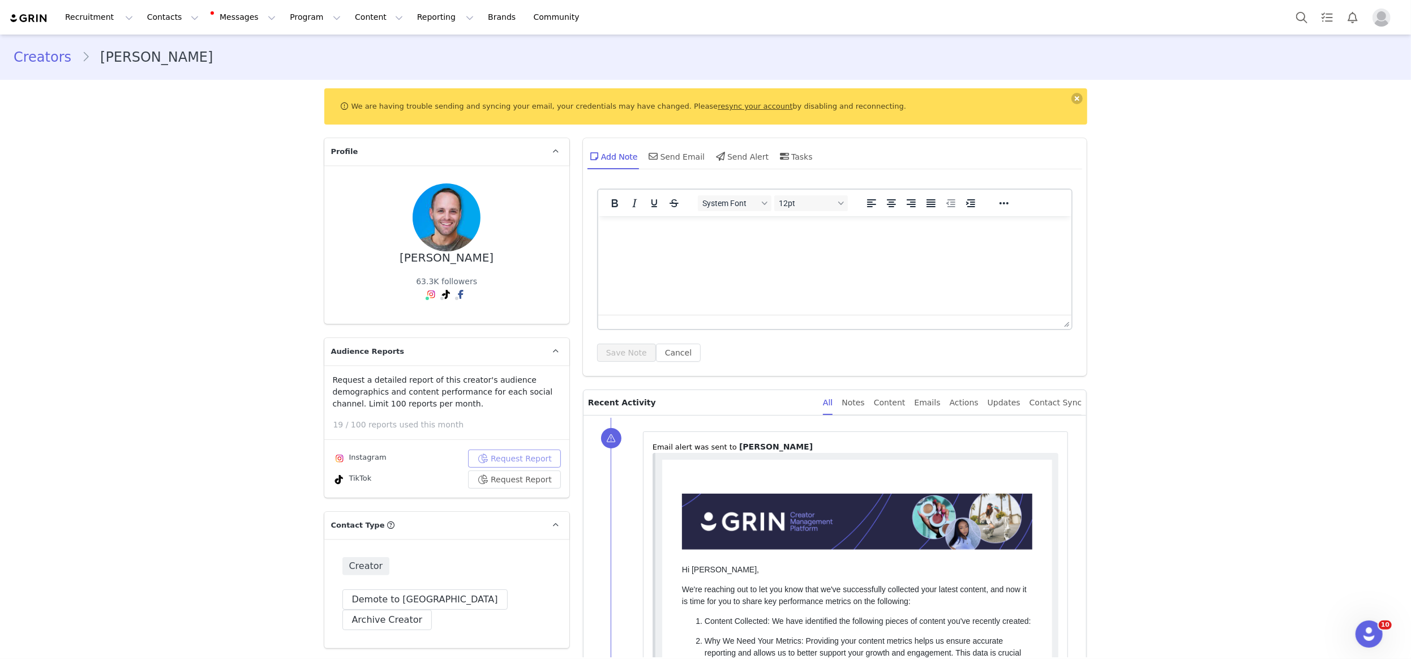
click at [490, 455] on button "Request Report" at bounding box center [514, 458] width 93 height 18
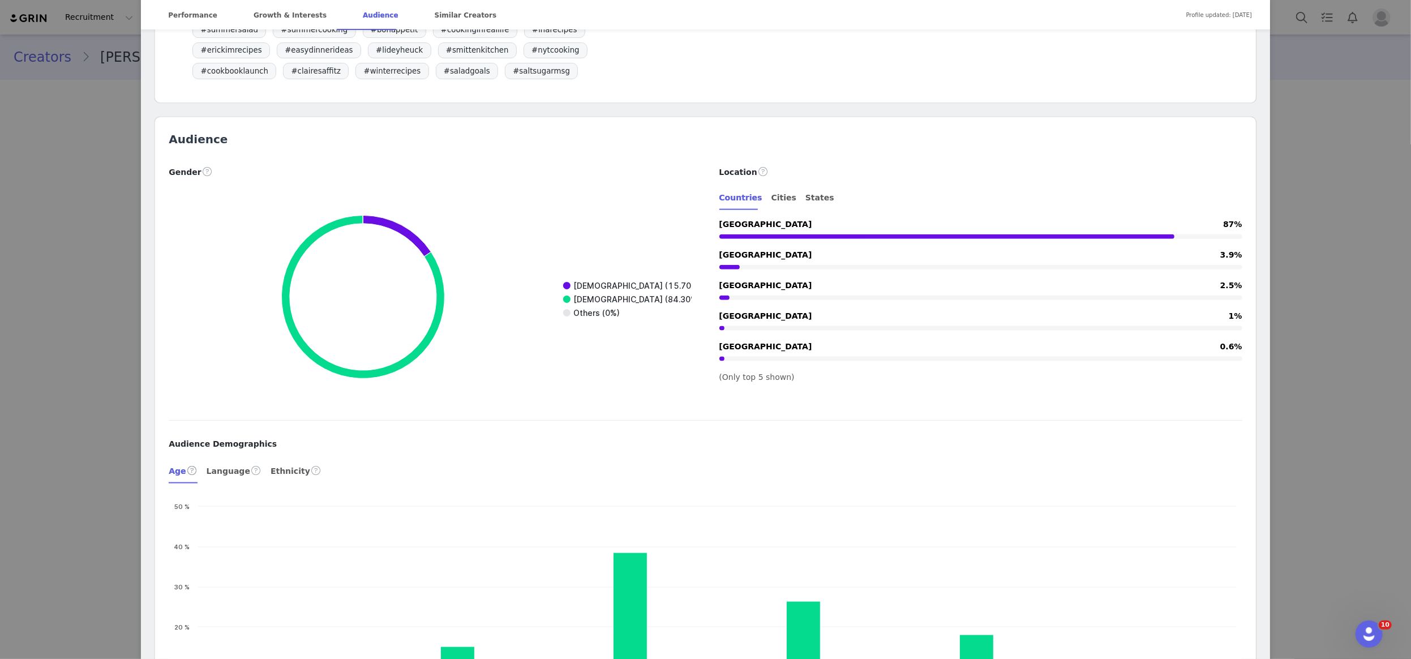
scroll to position [1288, 0]
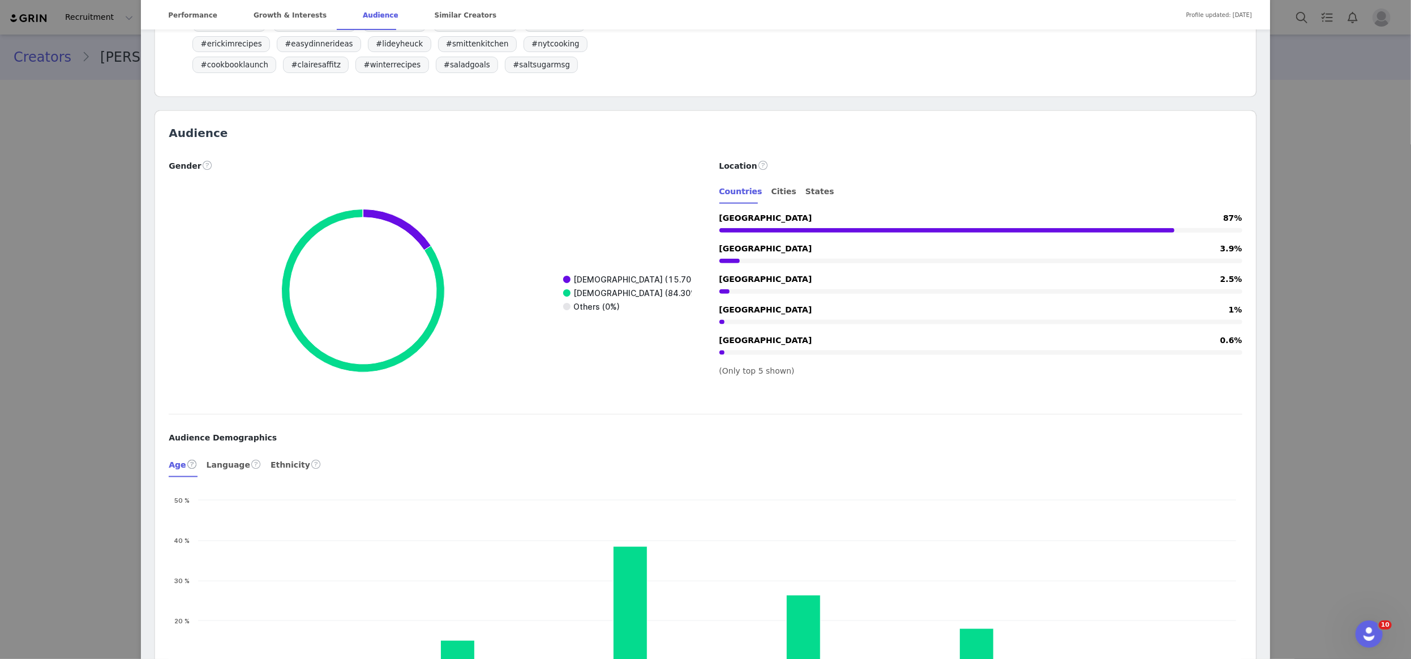
drag, startPoint x: 804, startPoint y: 177, endPoint x: 787, endPoint y: 159, distance: 25.2
click at [805, 179] on div "States" at bounding box center [819, 191] width 29 height 25
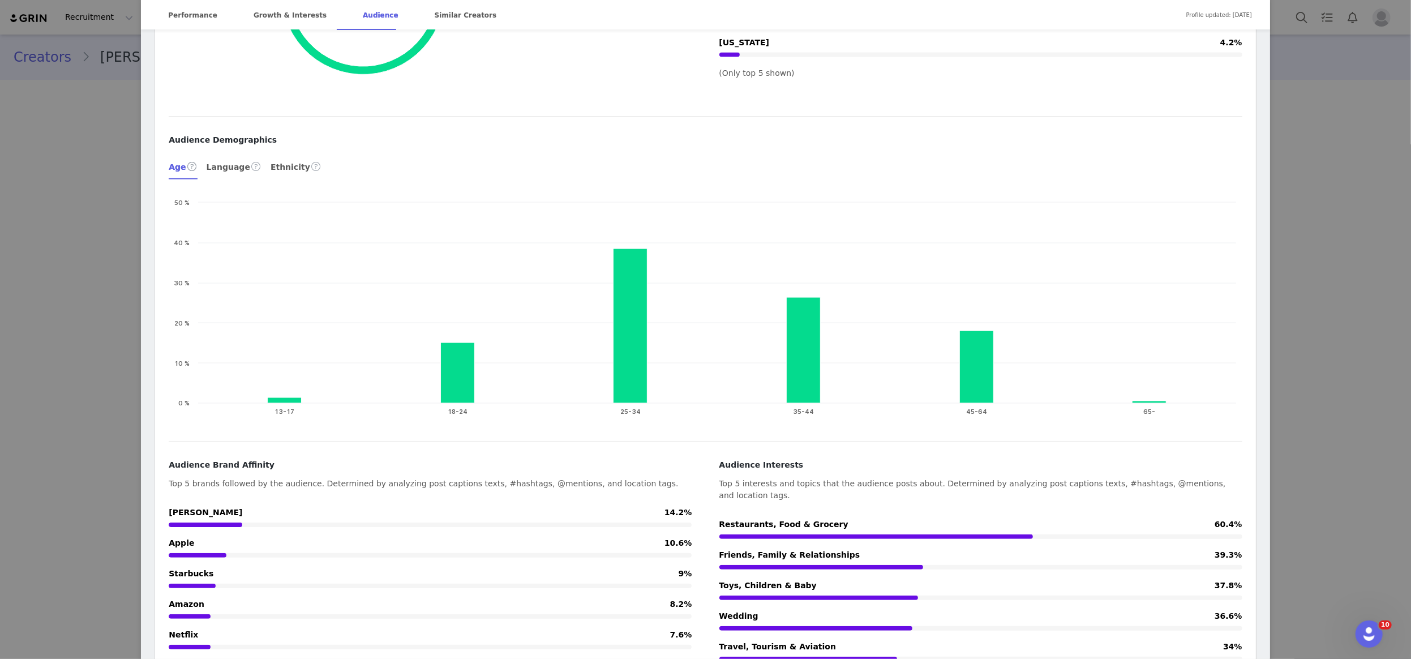
scroll to position [1582, 0]
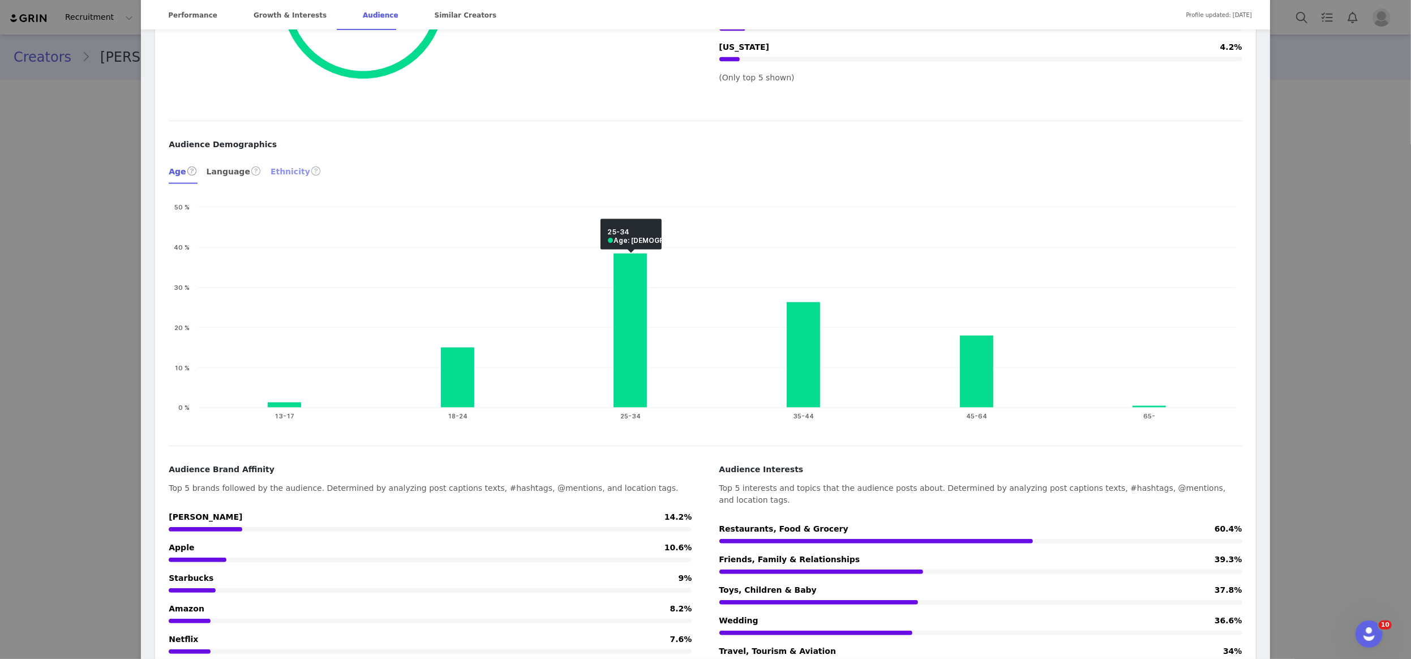
click at [301, 161] on div "Ethnicity" at bounding box center [296, 170] width 51 height 27
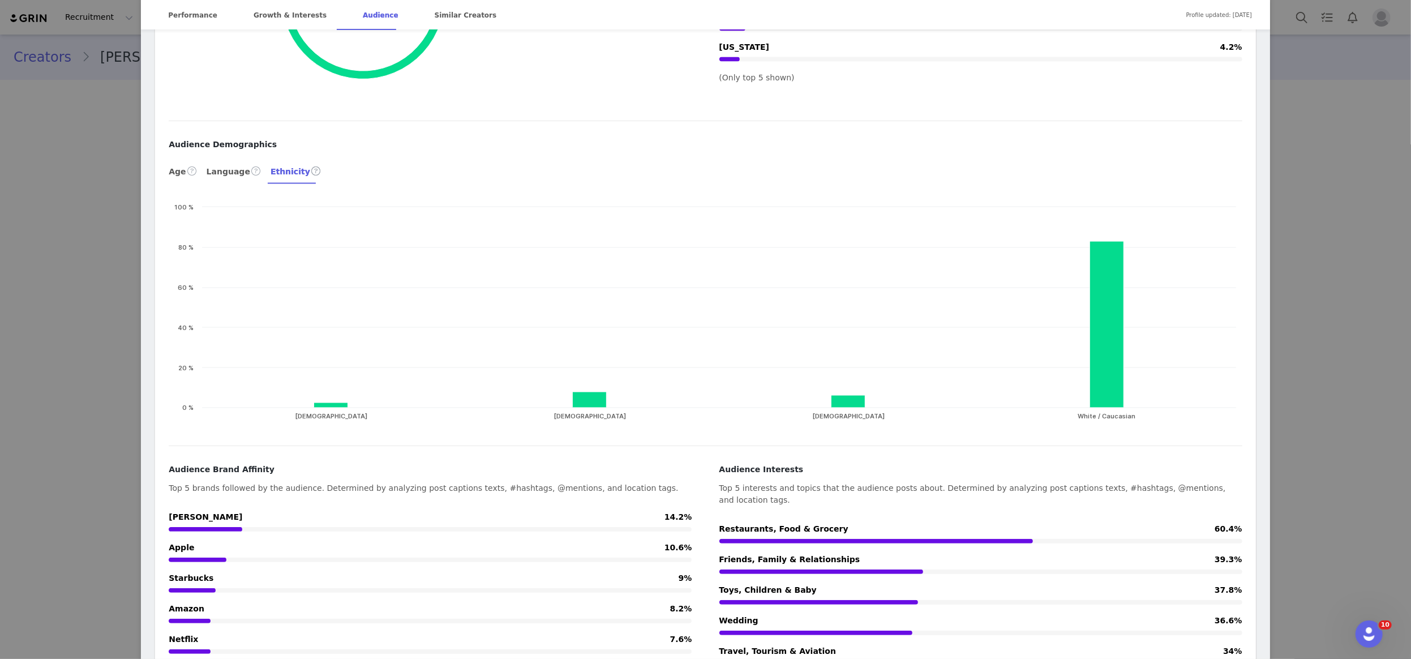
click at [1314, 366] on div "Trent Verified @storeboughtisfine The store-bought version of [PERSON_NAME]. I'…" at bounding box center [705, 329] width 1411 height 659
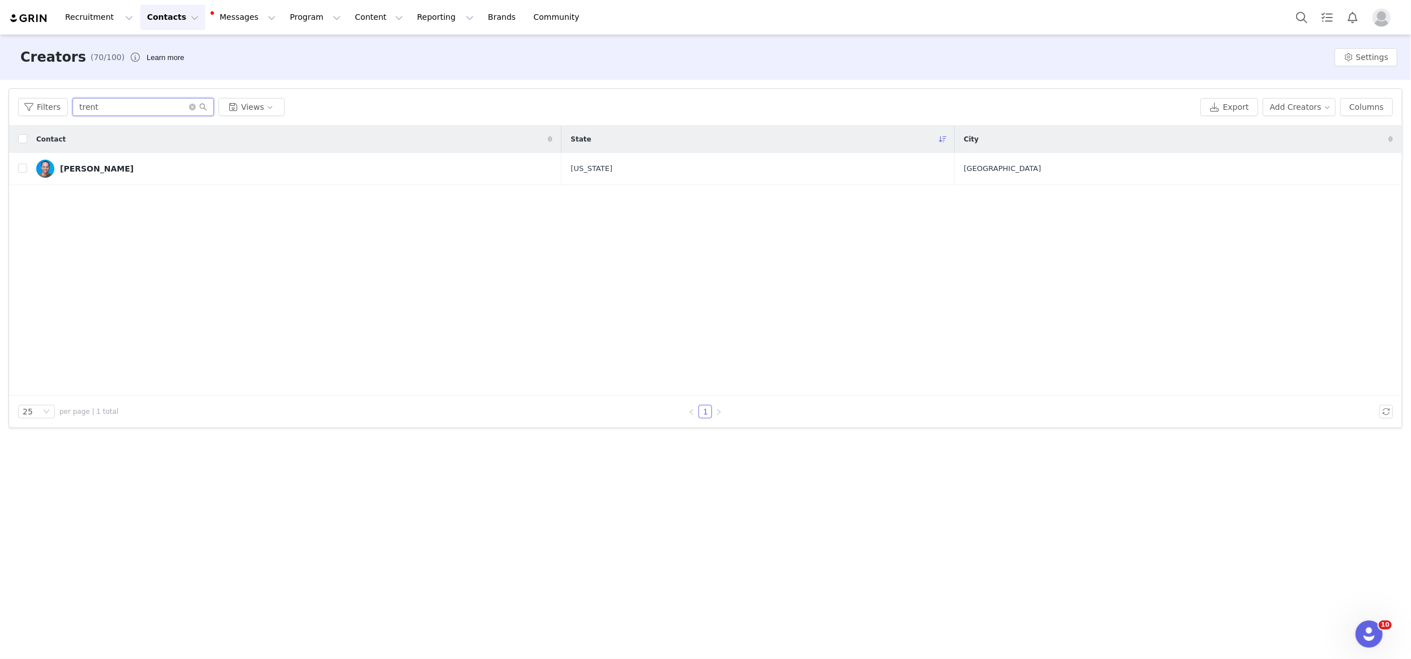
click at [79, 102] on input "trent" at bounding box center [143, 107] width 142 height 18
click at [78, 102] on input "trent" at bounding box center [143, 107] width 142 height 18
type input "ty"
click at [85, 170] on div "[PERSON_NAME]" at bounding box center [97, 168] width 74 height 9
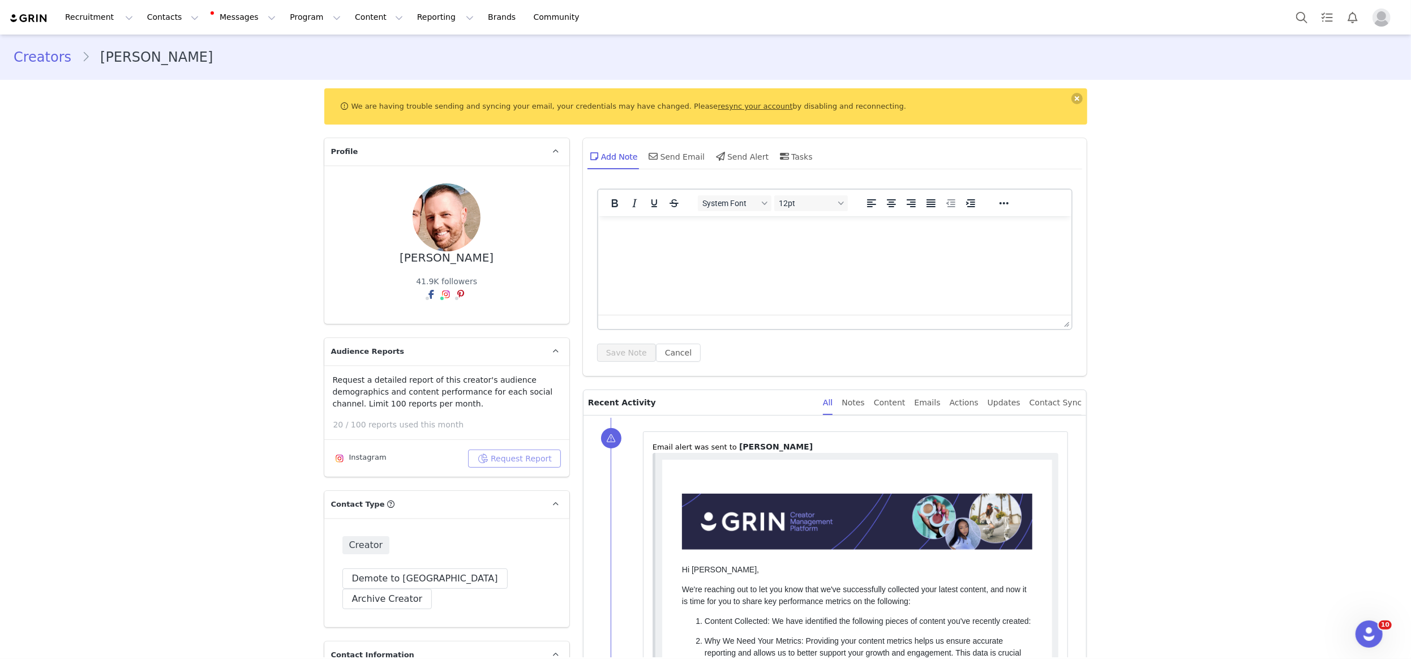
click at [498, 449] on button "Request Report" at bounding box center [514, 458] width 93 height 18
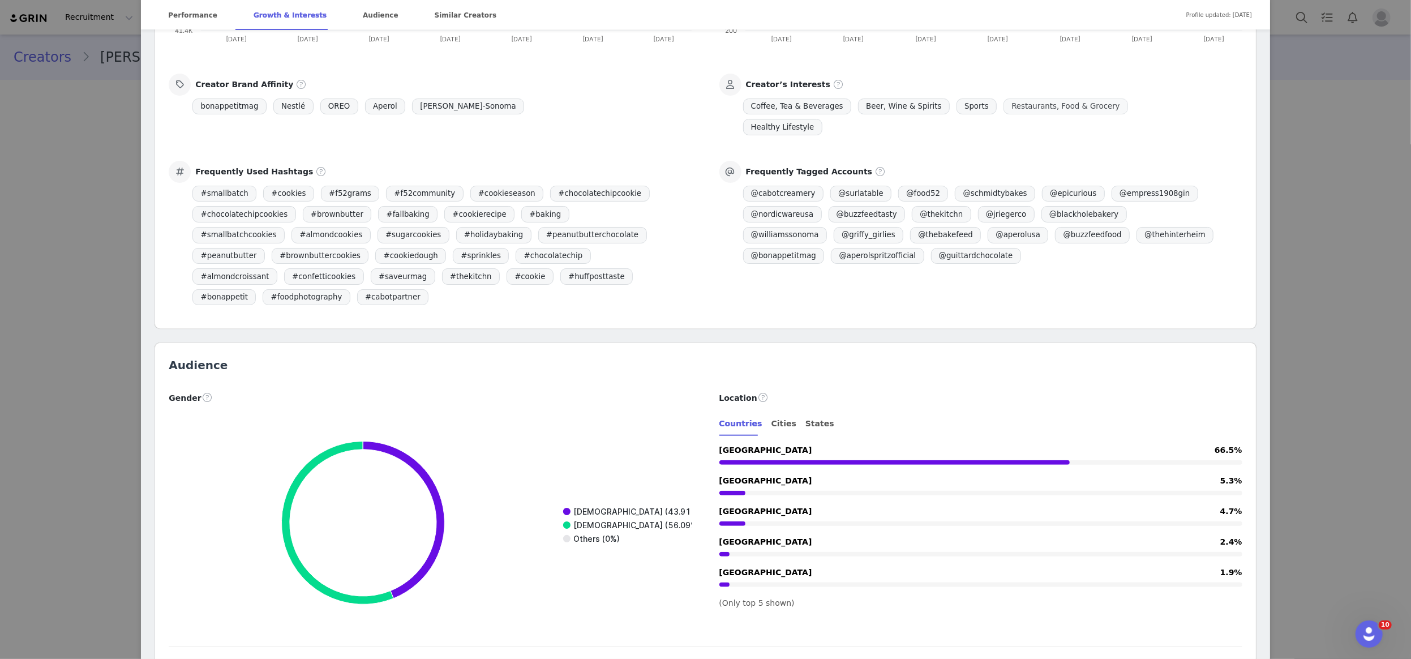
scroll to position [1261, 0]
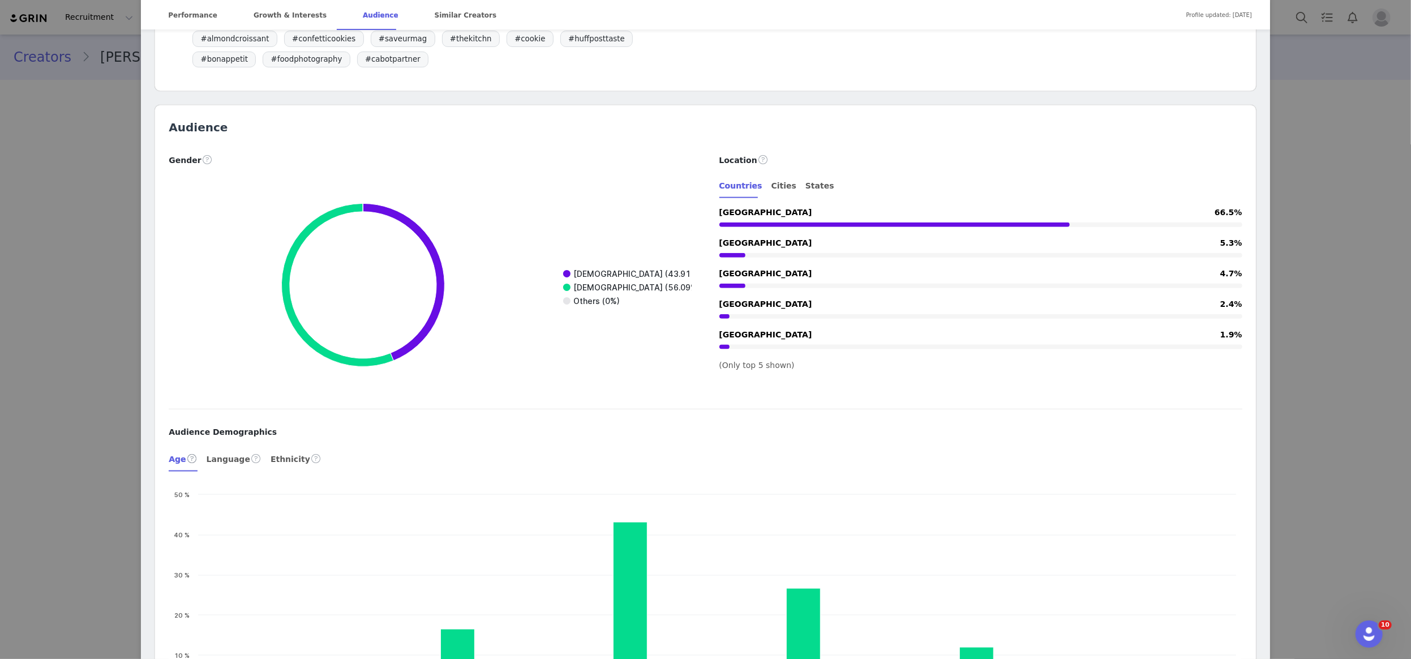
drag, startPoint x: 811, startPoint y: 164, endPoint x: 860, endPoint y: 184, distance: 53.6
click at [811, 173] on div "States" at bounding box center [819, 185] width 29 height 25
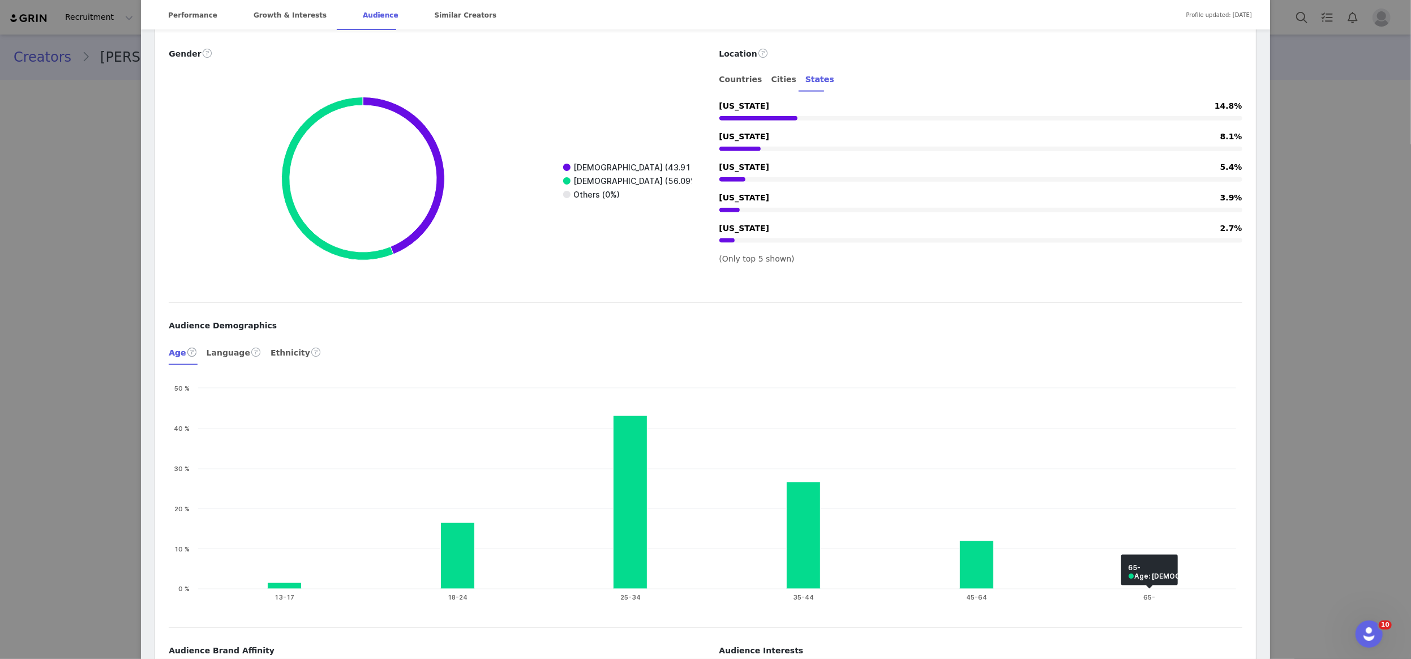
scroll to position [1379, 0]
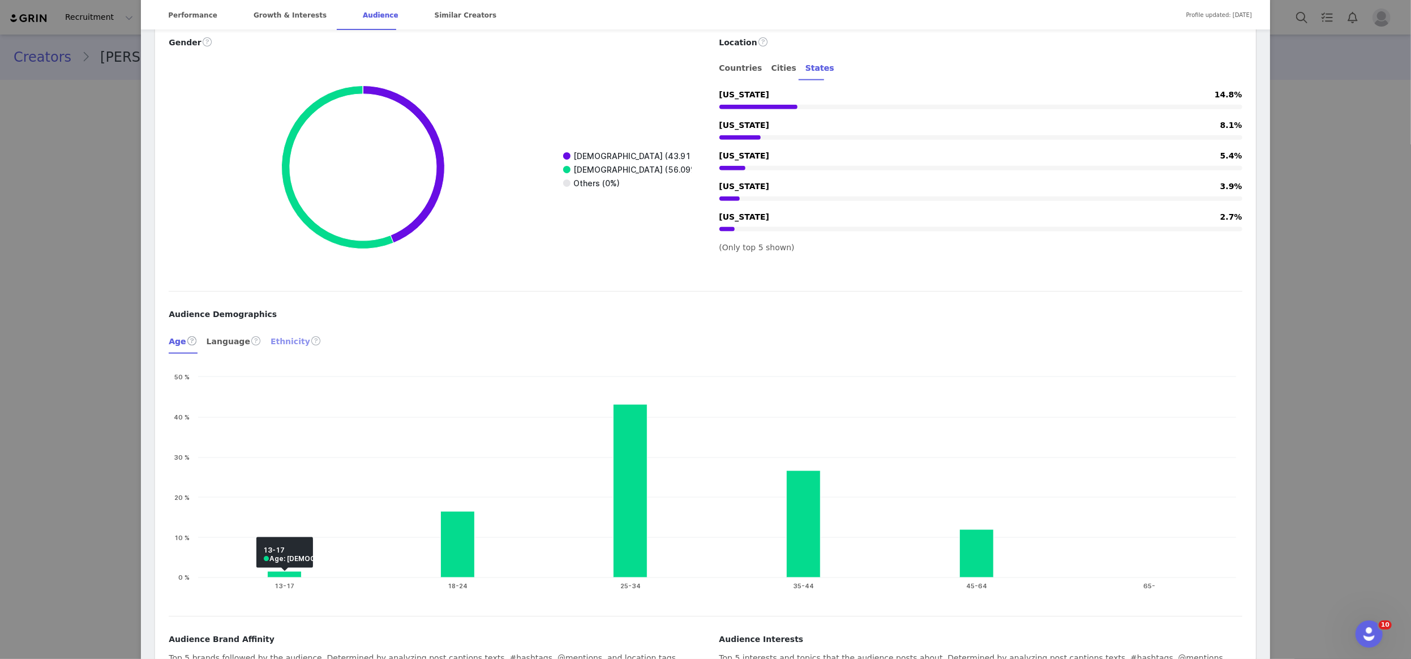
click at [284, 327] on div "Ethnicity" at bounding box center [296, 340] width 51 height 27
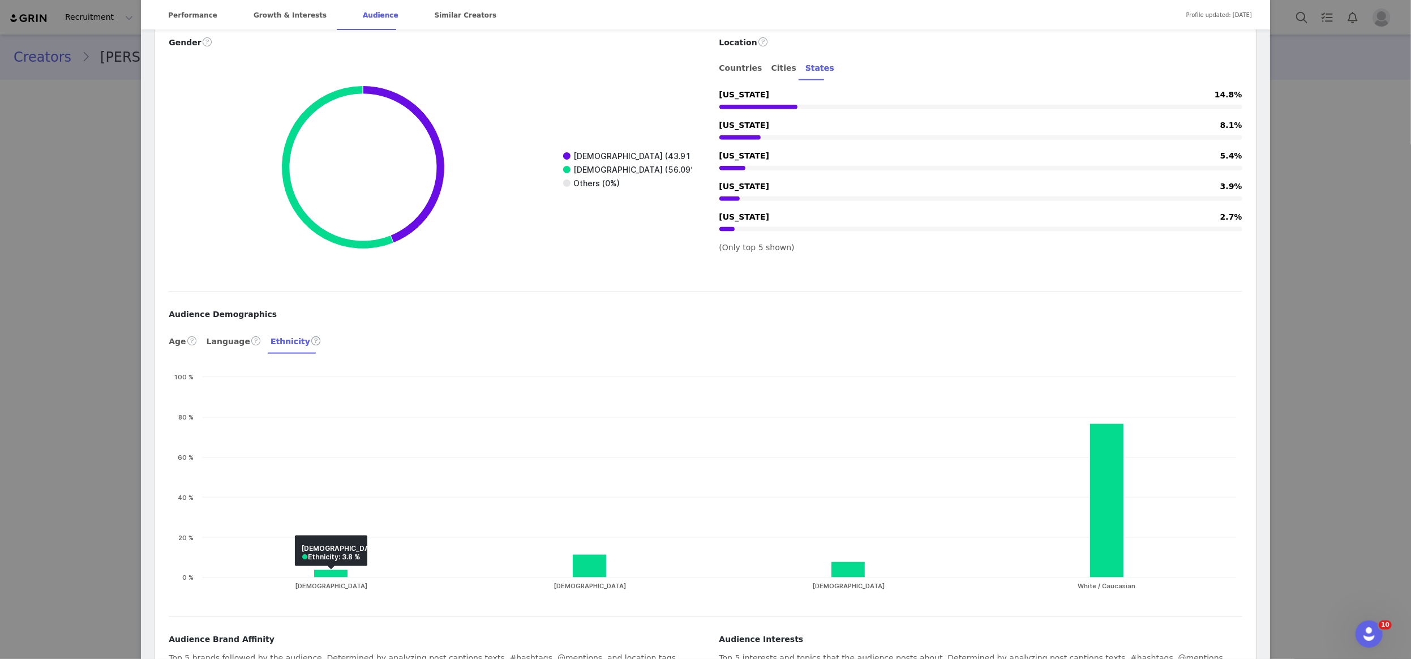
click at [80, 367] on div "[PERSON_NAME] | Schmidty Bakes @schmidtybakes 💕 small batch sweet treats, savor…" at bounding box center [705, 329] width 1411 height 659
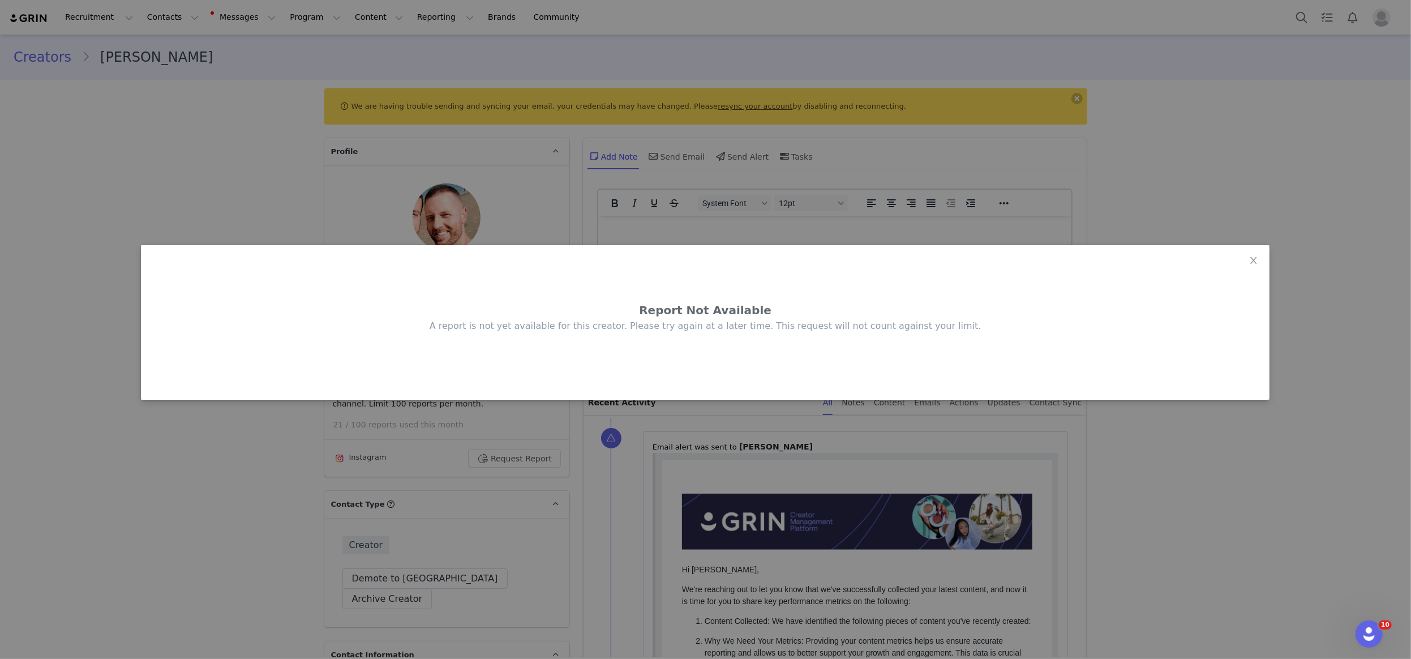
scroll to position [0, 0]
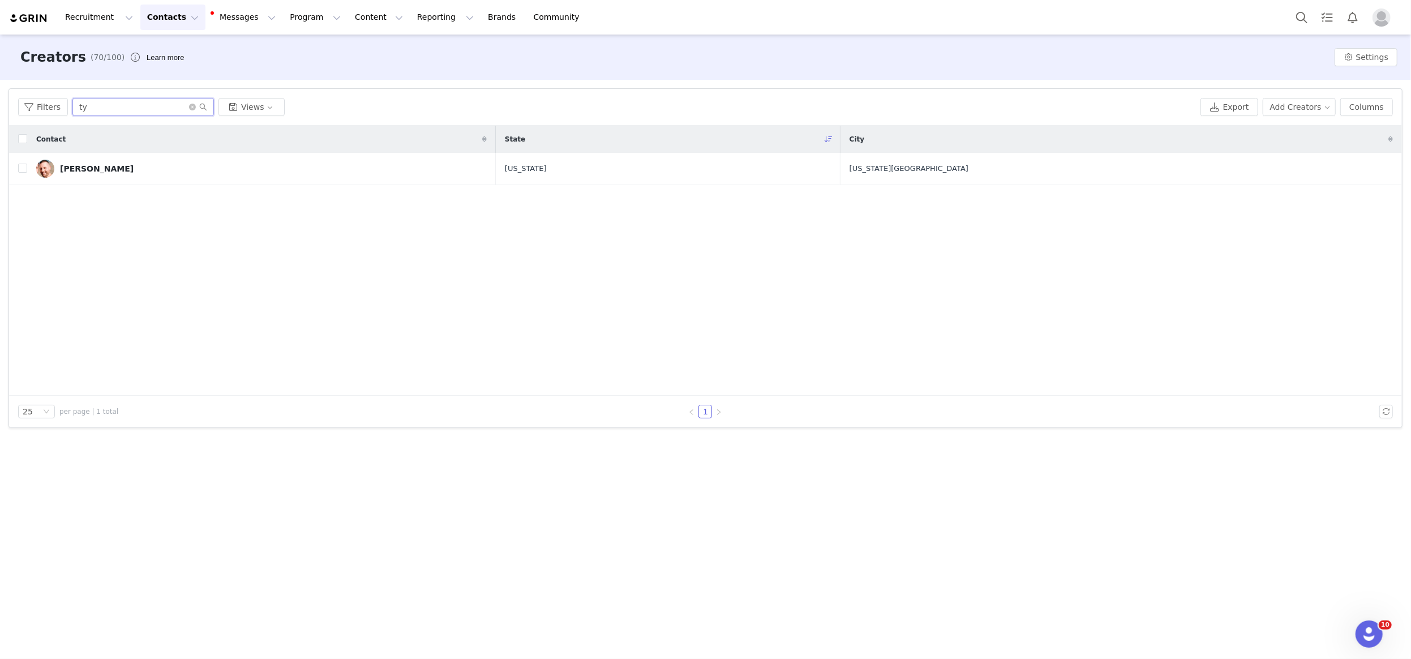
click at [144, 108] on input "ty" at bounding box center [143, 107] width 142 height 18
type input "[PERSON_NAME]"
click at [78, 171] on div "[PERSON_NAME]" at bounding box center [97, 168] width 74 height 9
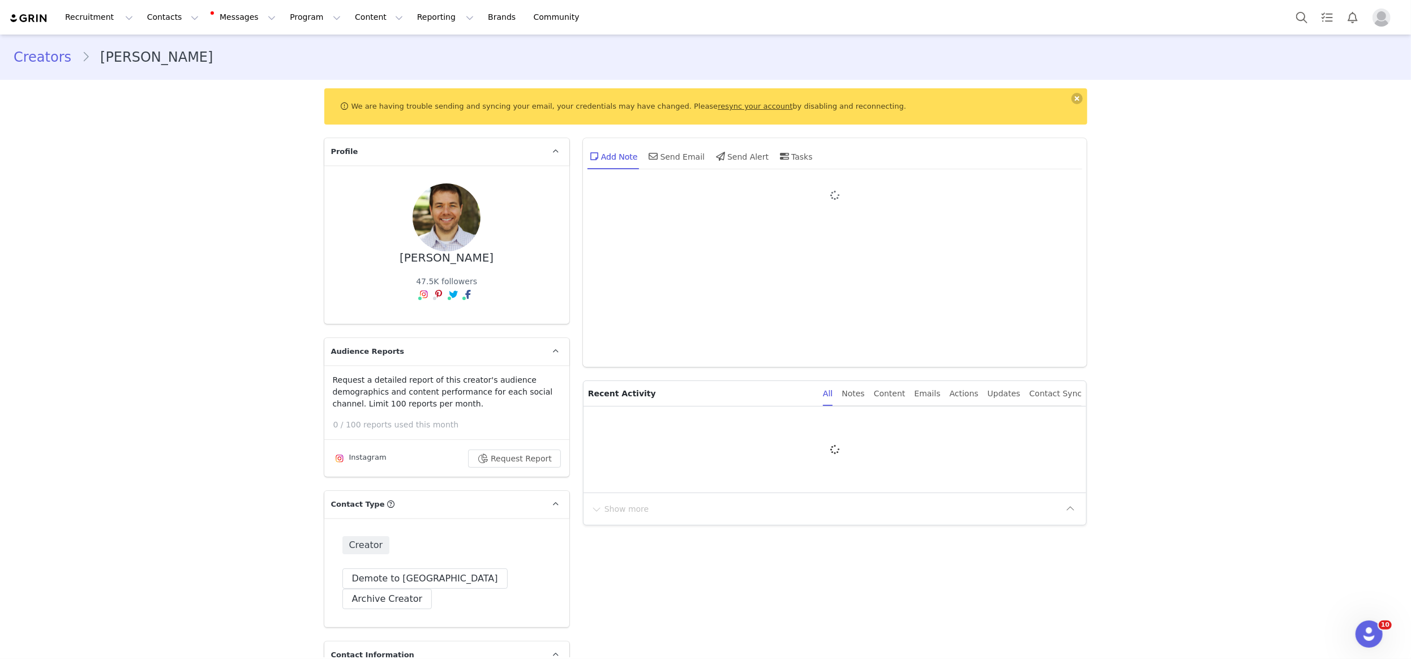
type input "+1 ([GEOGRAPHIC_DATA])"
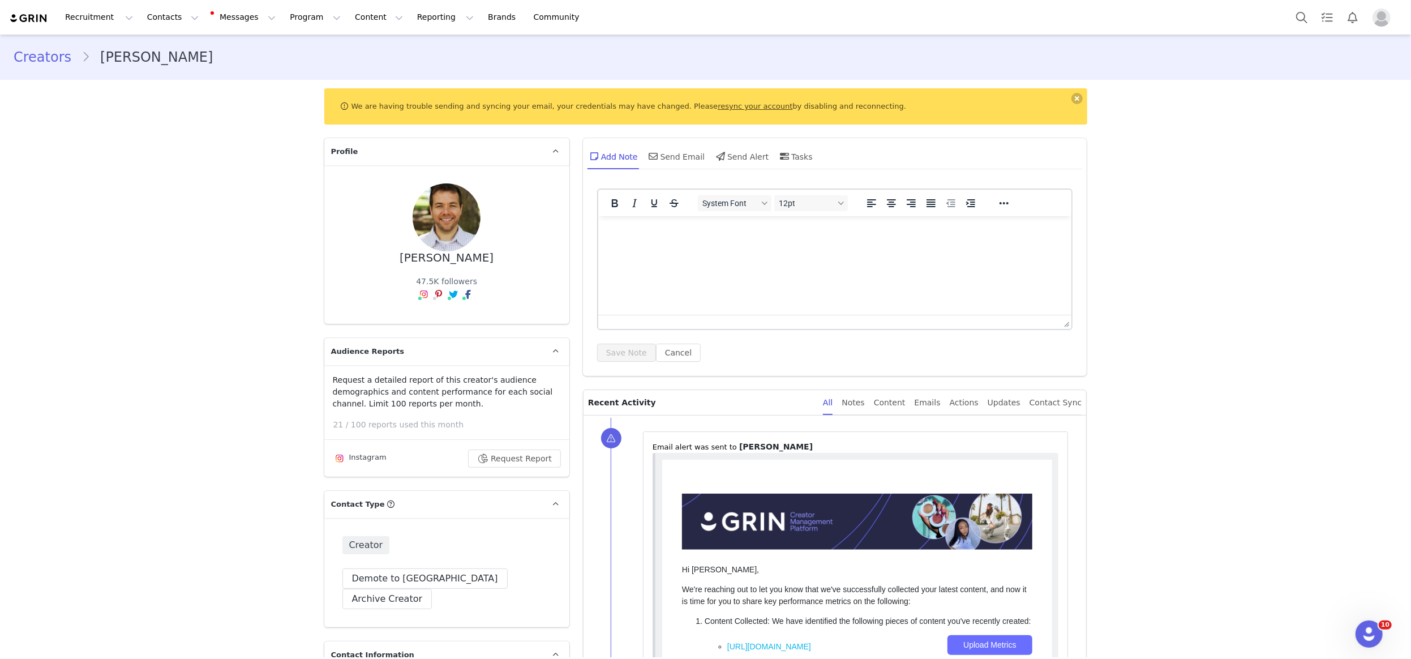
scroll to position [75, 0]
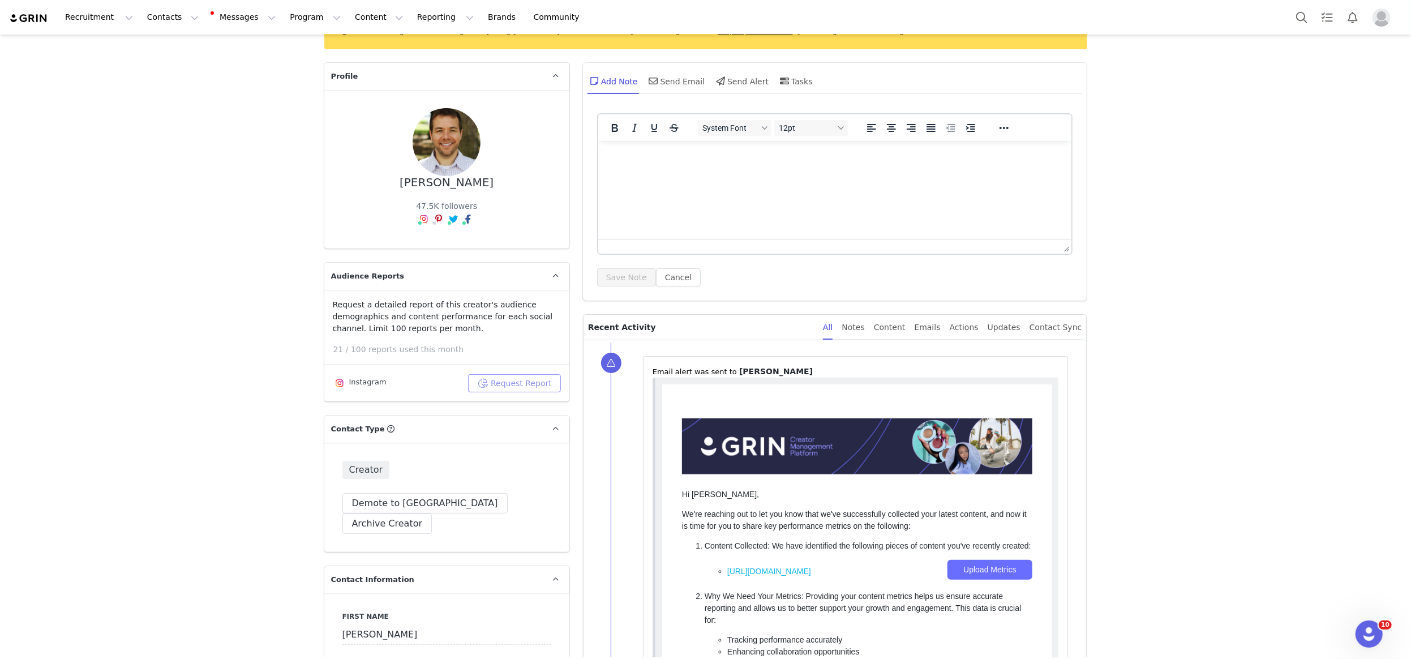
click at [512, 381] on button "Request Report" at bounding box center [514, 383] width 93 height 18
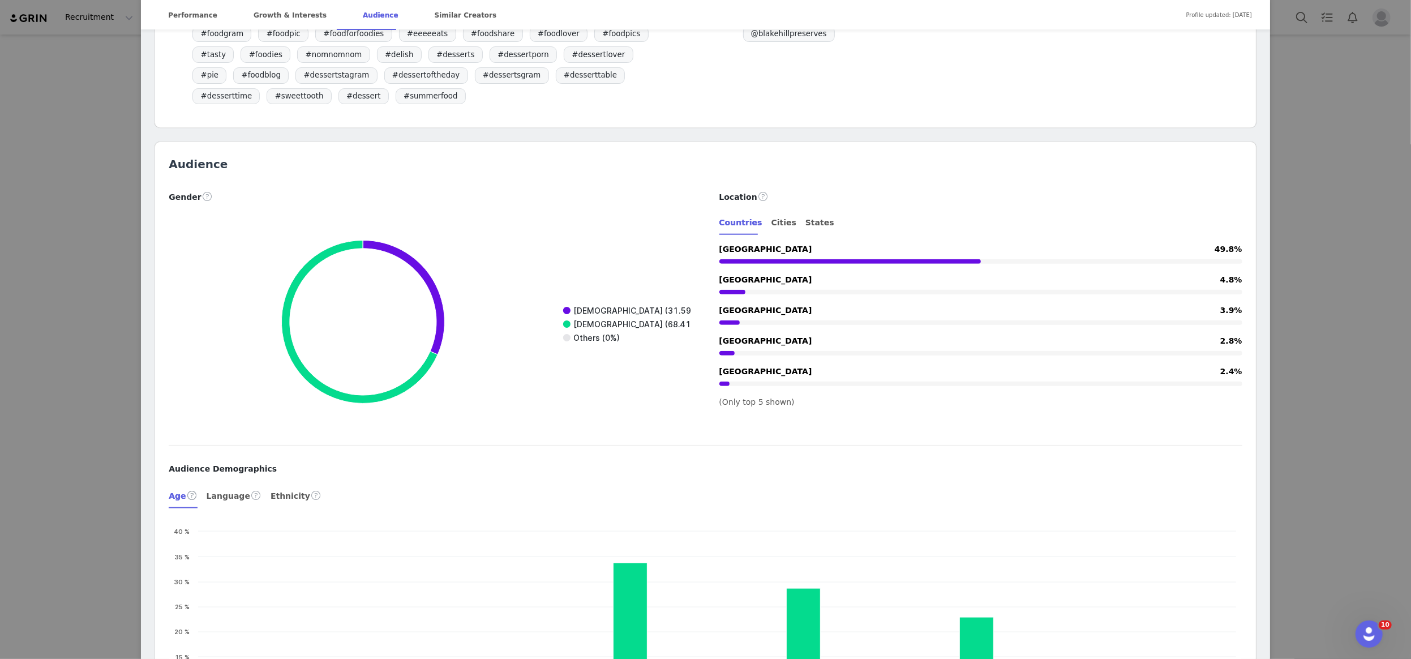
scroll to position [1212, 0]
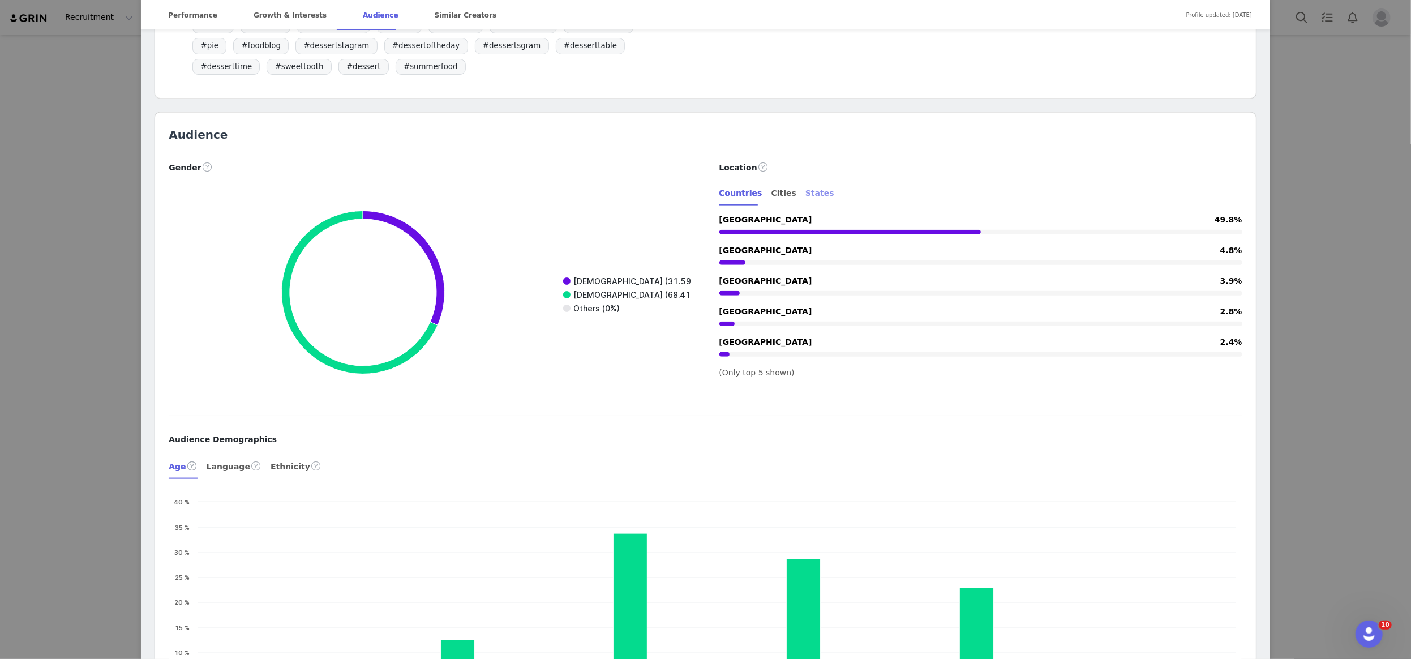
click at [805, 191] on div "States" at bounding box center [819, 193] width 29 height 25
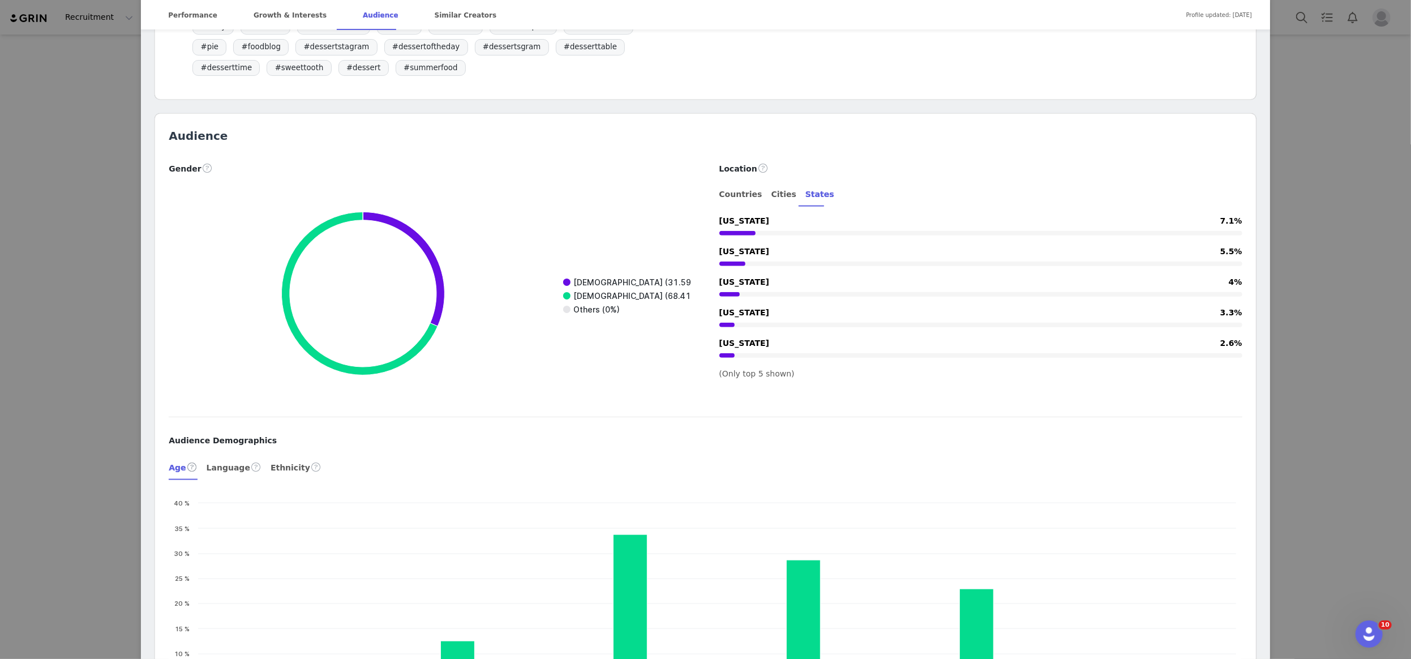
scroll to position [1214, 0]
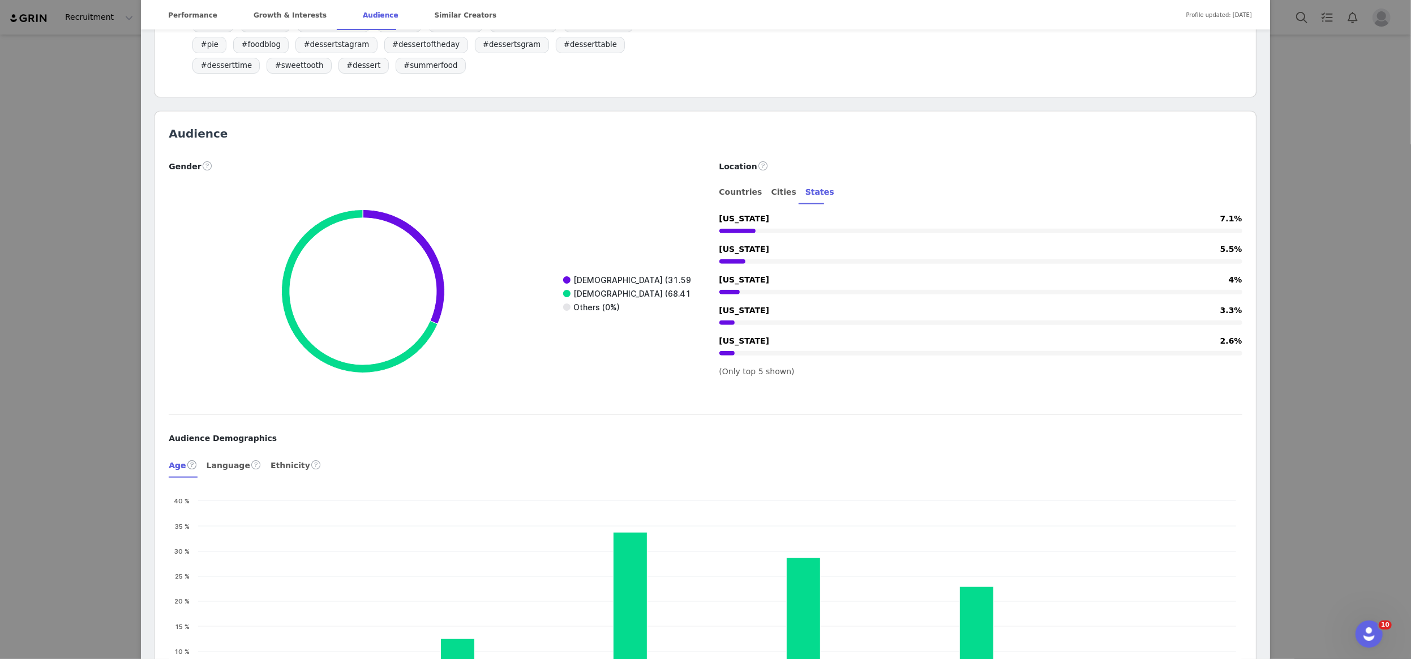
click at [480, 245] on rect at bounding box center [437, 292] width 537 height 226
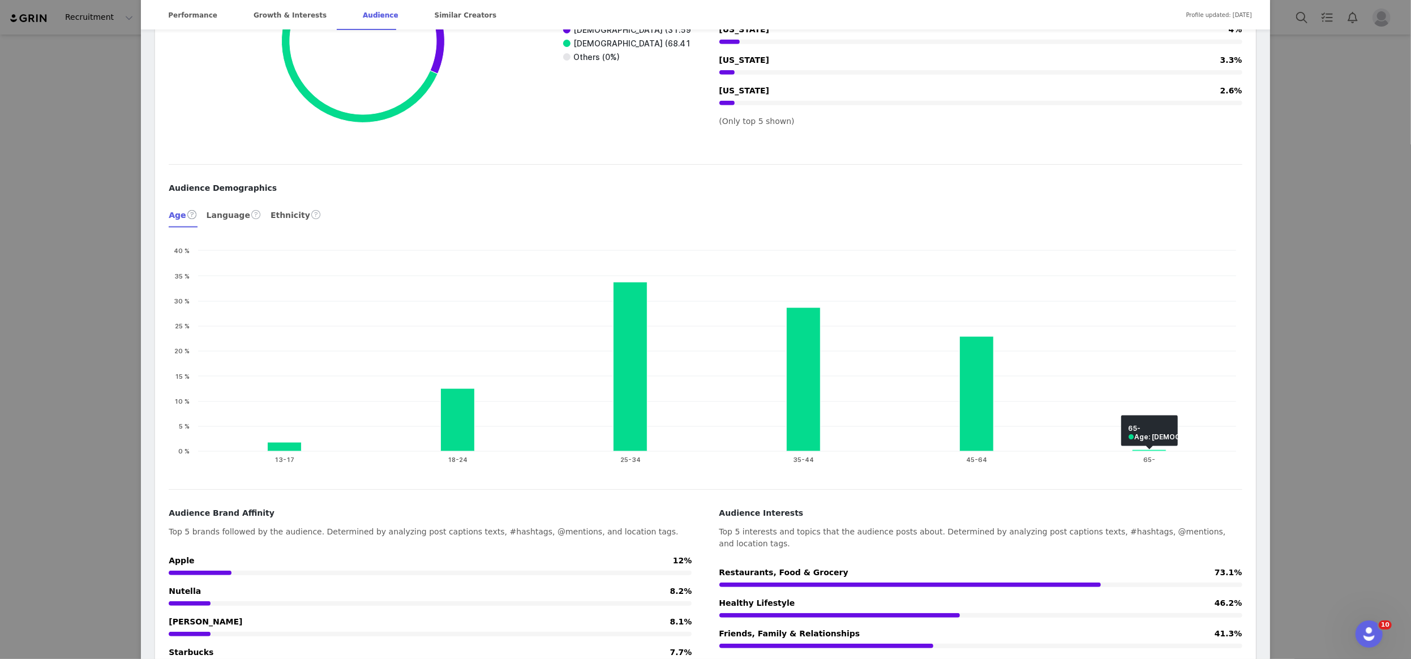
scroll to position [1514, 0]
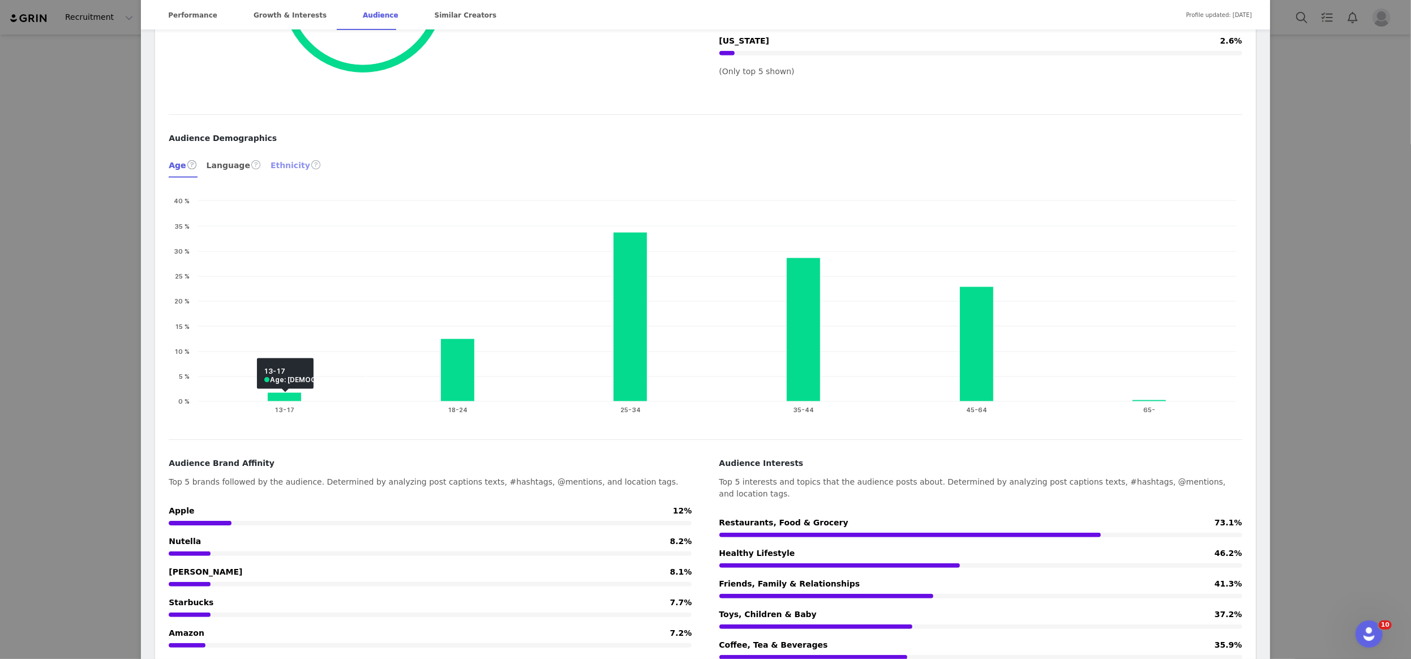
click at [293, 161] on div "Ethnicity" at bounding box center [296, 164] width 51 height 27
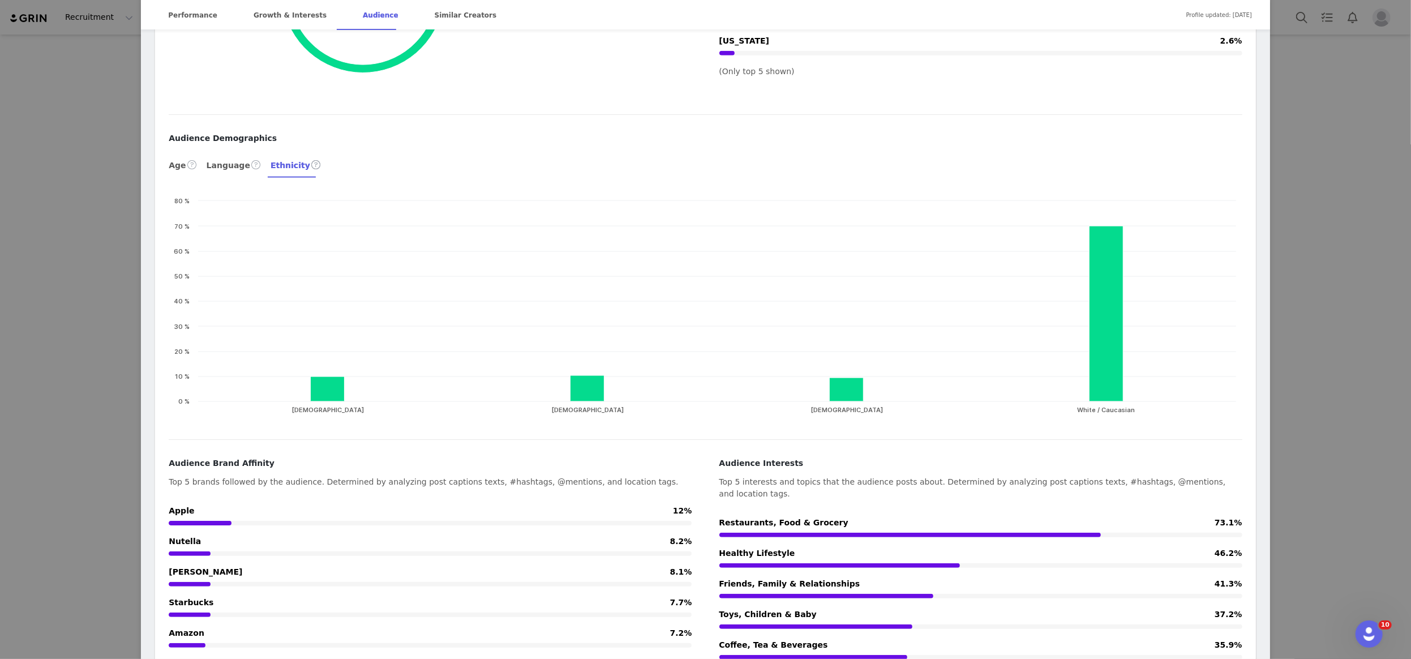
drag, startPoint x: 72, startPoint y: 151, endPoint x: 80, endPoint y: 150, distance: 7.9
click at [73, 149] on div "[PERSON_NAME], Food Blogger @spicedblog Recipe Developer, Food Blogger & Writer…" at bounding box center [705, 329] width 1411 height 659
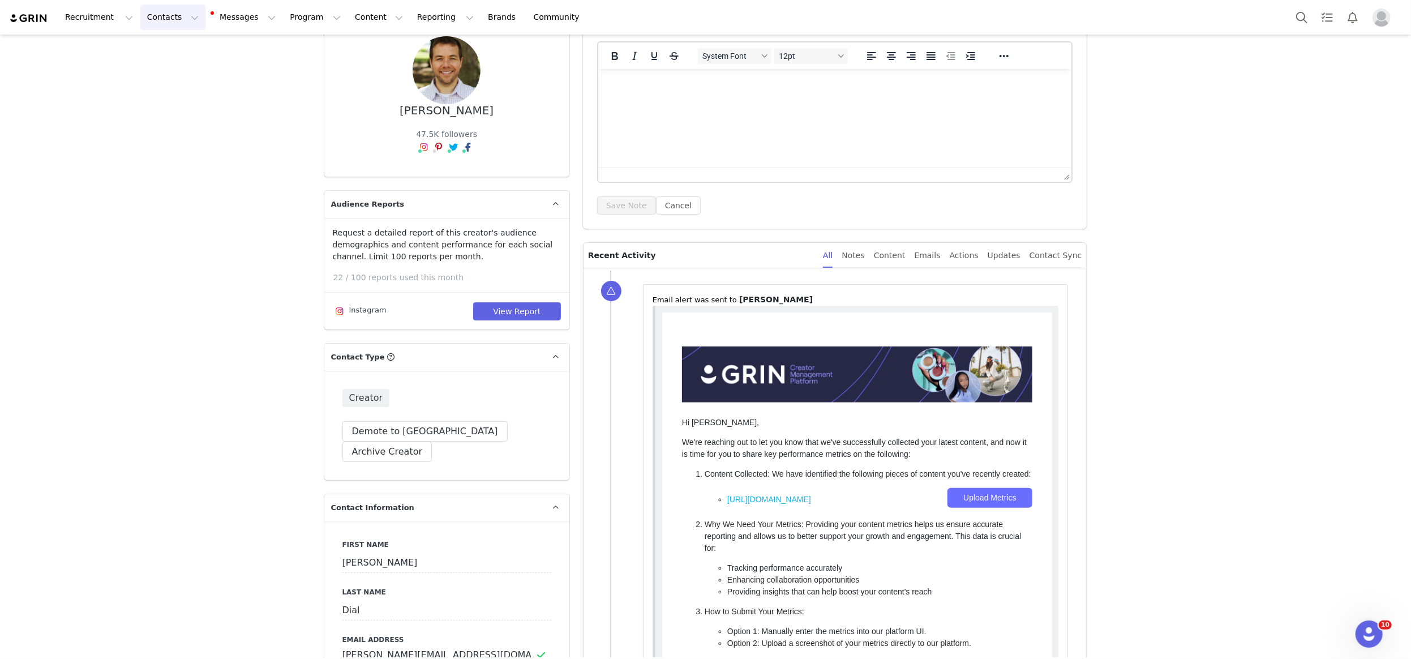
click at [143, 15] on button "Contacts Contacts" at bounding box center [172, 17] width 65 height 25
click at [177, 55] on div "Creators" at bounding box center [179, 50] width 76 height 12
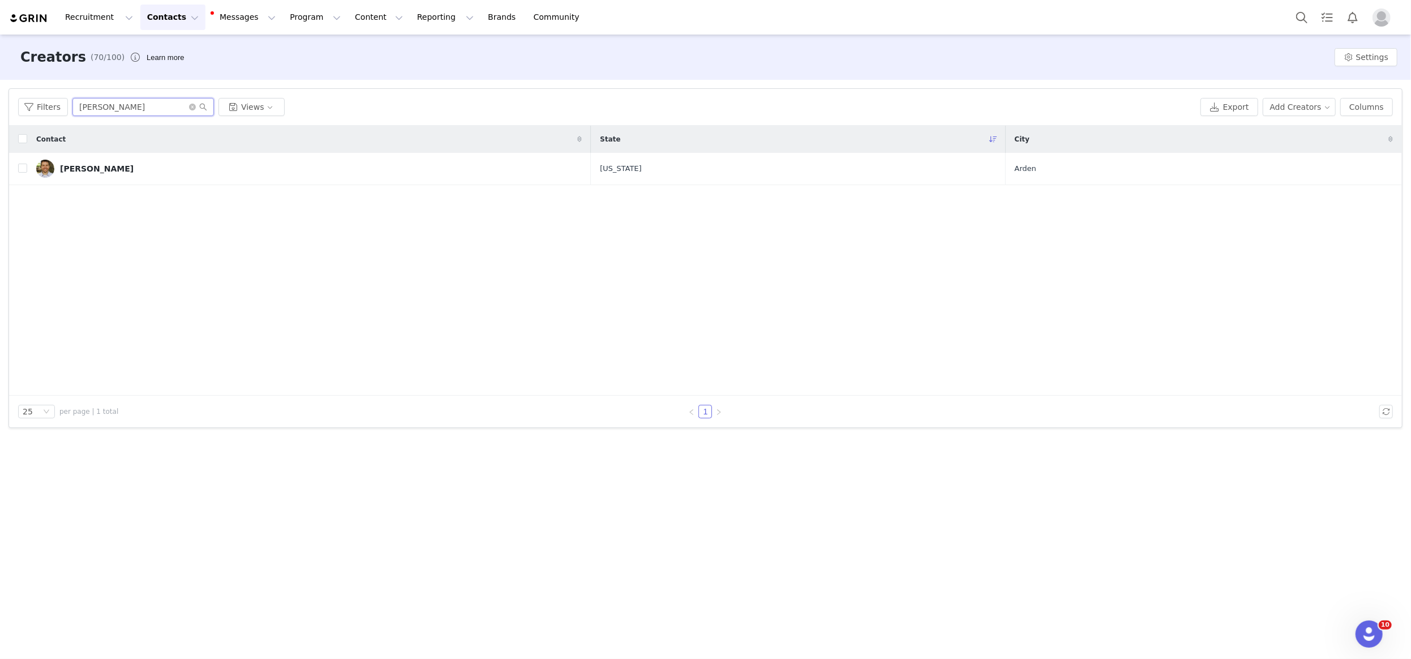
click at [118, 106] on input "[PERSON_NAME]" at bounding box center [143, 107] width 142 height 18
type input "[PERSON_NAME]"
drag, startPoint x: 130, startPoint y: 177, endPoint x: 142, endPoint y: 172, distance: 12.2
click at [130, 175] on link "[PERSON_NAME]" at bounding box center [309, 169] width 546 height 18
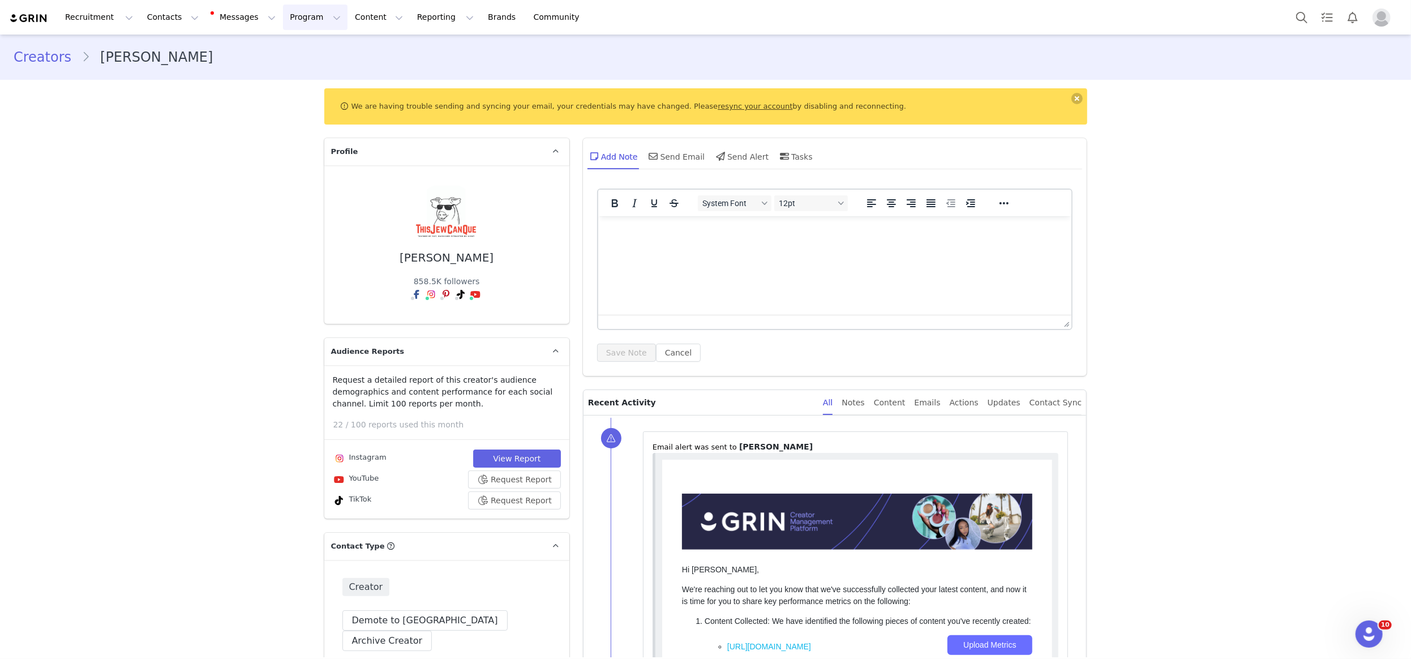
click at [290, 12] on button "Program Program" at bounding box center [315, 17] width 65 height 25
click at [293, 44] on link "Activations" at bounding box center [313, 50] width 89 height 21
